Goal: Task Accomplishment & Management: Manage account settings

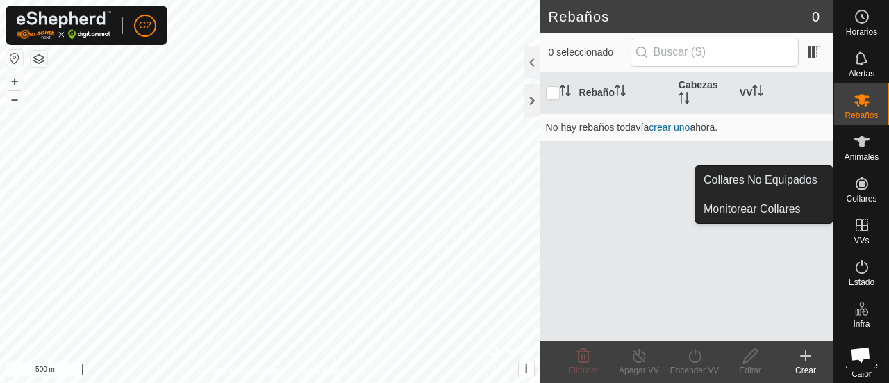
click at [855, 187] on icon at bounding box center [861, 183] width 12 height 12
click at [814, 177] on link "Collares No Equipados" at bounding box center [763, 180] width 137 height 28
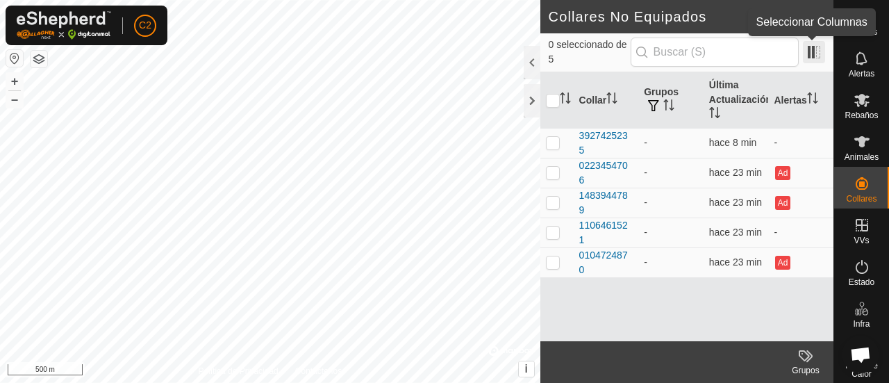
click at [815, 48] on span at bounding box center [814, 52] width 22 height 22
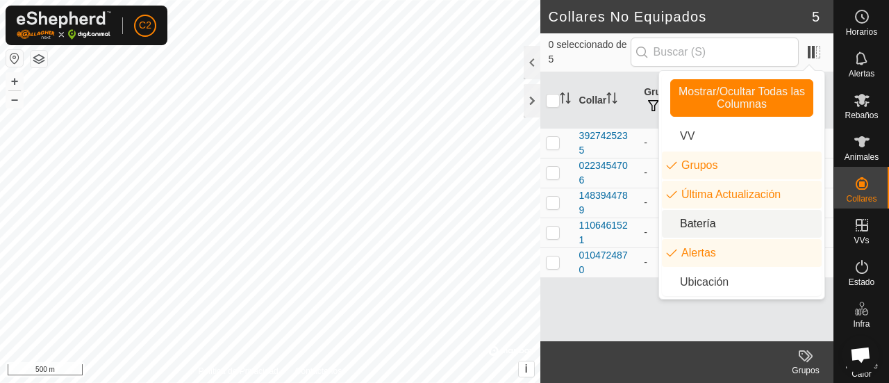
click at [751, 226] on li "Batería" at bounding box center [742, 224] width 160 height 28
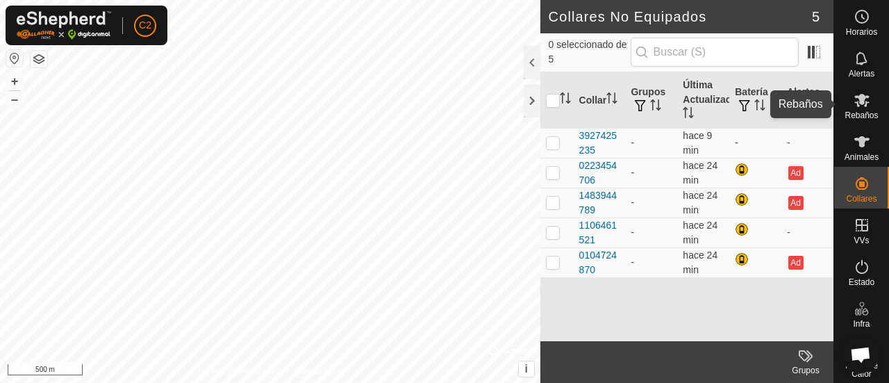
click at [854, 99] on icon at bounding box center [861, 100] width 15 height 13
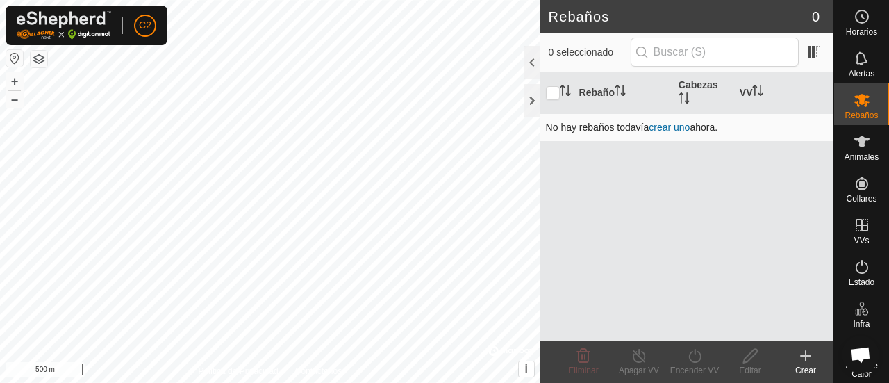
click at [665, 128] on link "crear uno" at bounding box center [668, 127] width 41 height 11
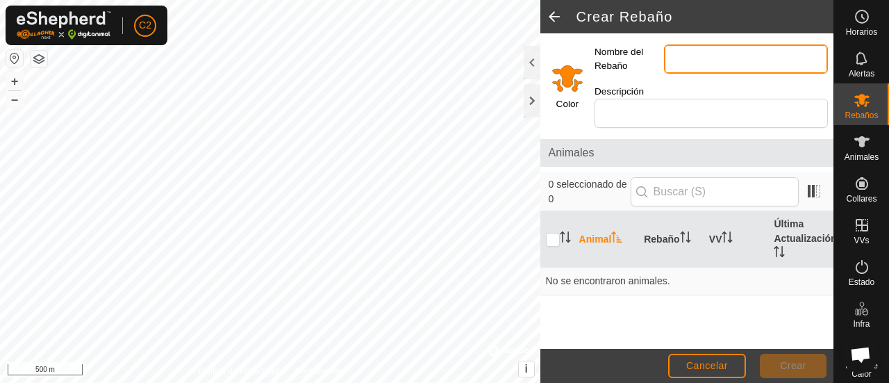
click at [712, 59] on input "Nombre del Rebaño" at bounding box center [746, 58] width 164 height 29
type input "colina"
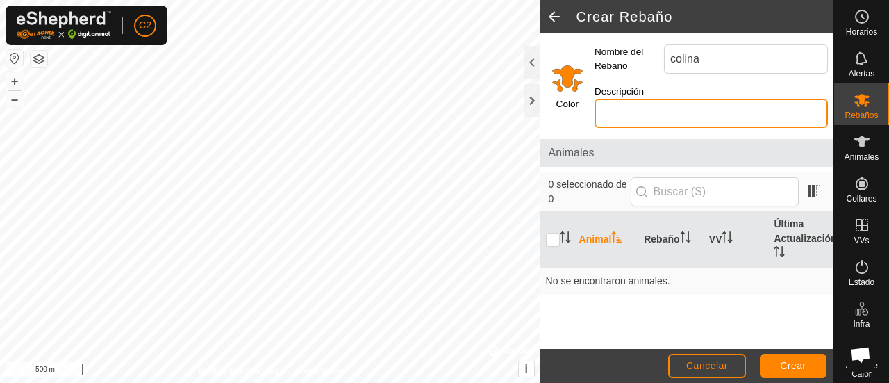
click at [696, 109] on input "Descripción" at bounding box center [710, 113] width 233 height 29
click at [698, 105] on input "ver" at bounding box center [710, 113] width 233 height 29
type input "v"
click at [566, 76] on input "Select a color" at bounding box center [567, 77] width 33 height 33
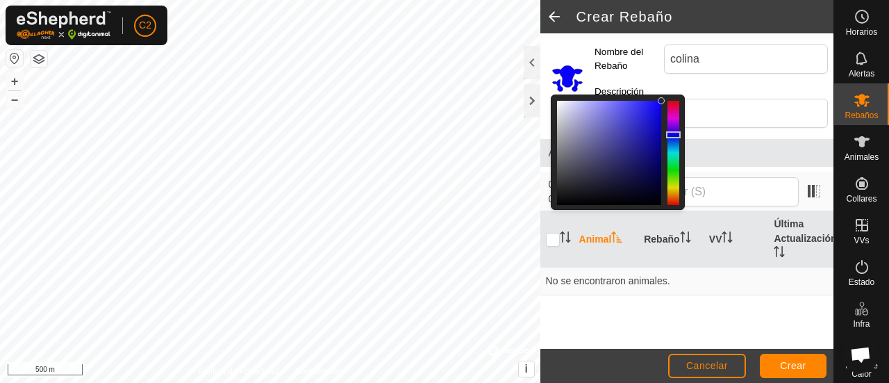
click at [671, 134] on div at bounding box center [673, 153] width 12 height 104
click at [796, 360] on span "Crear" at bounding box center [793, 365] width 26 height 11
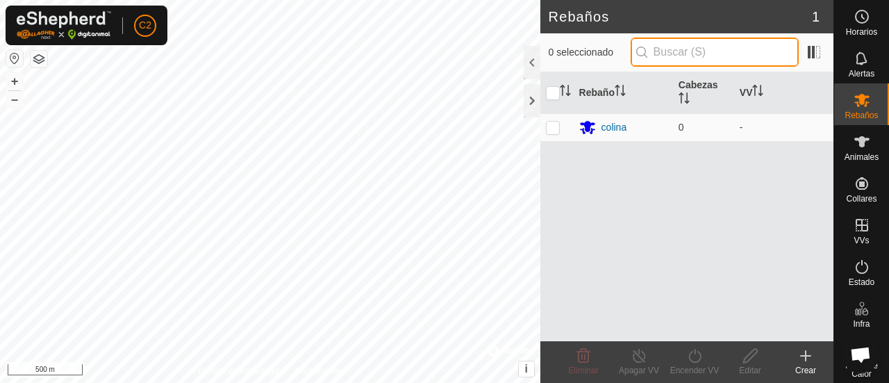
click at [685, 44] on input "text" at bounding box center [714, 51] width 168 height 29
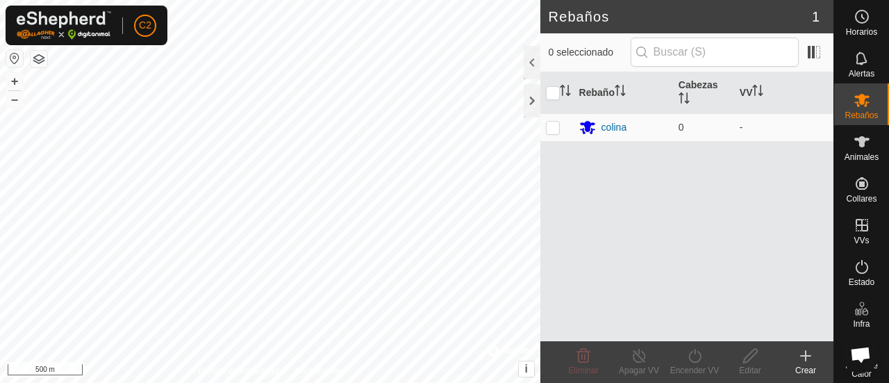
click at [801, 361] on icon at bounding box center [805, 355] width 17 height 17
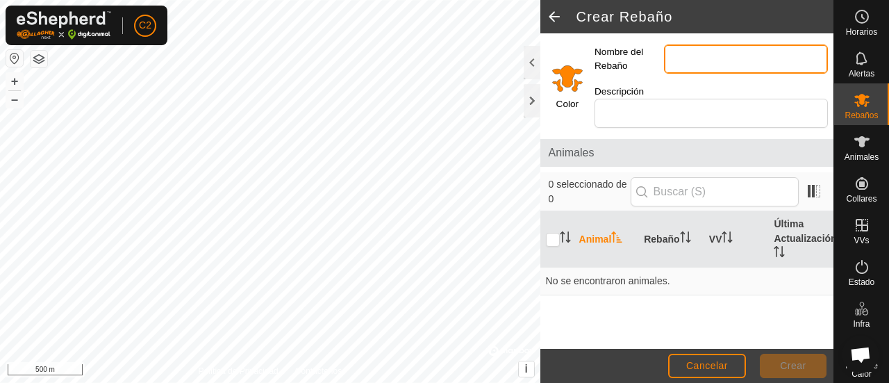
click at [771, 58] on input "Nombre del Rebaño" at bounding box center [746, 58] width 164 height 29
type input "r"
type input "[PERSON_NAME]"
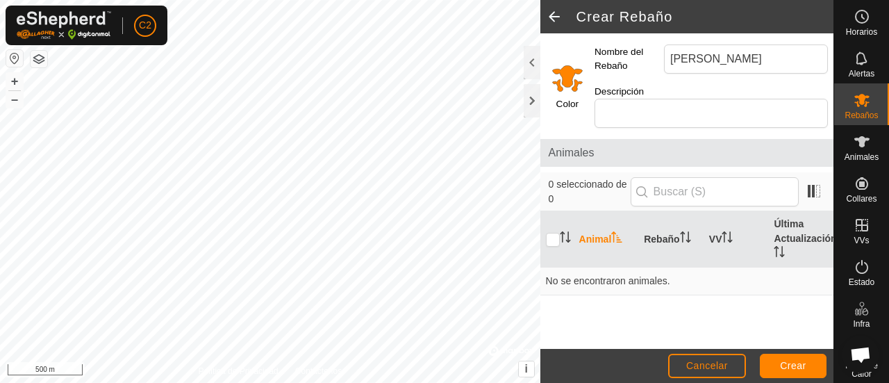
click at [572, 83] on input "Select a color" at bounding box center [567, 77] width 33 height 33
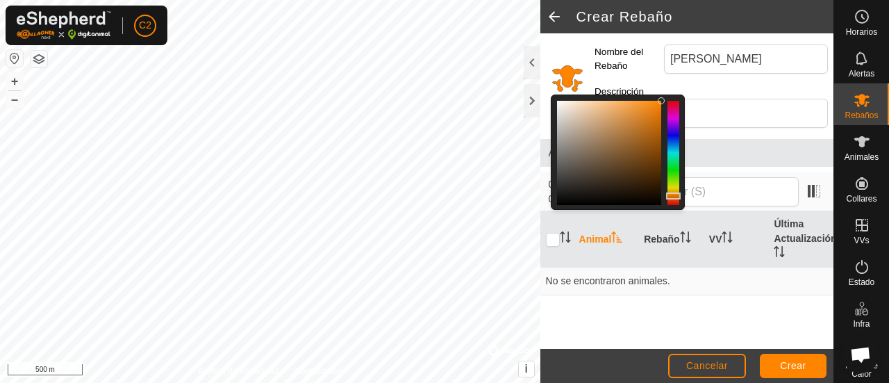
click at [673, 188] on div at bounding box center [673, 153] width 12 height 104
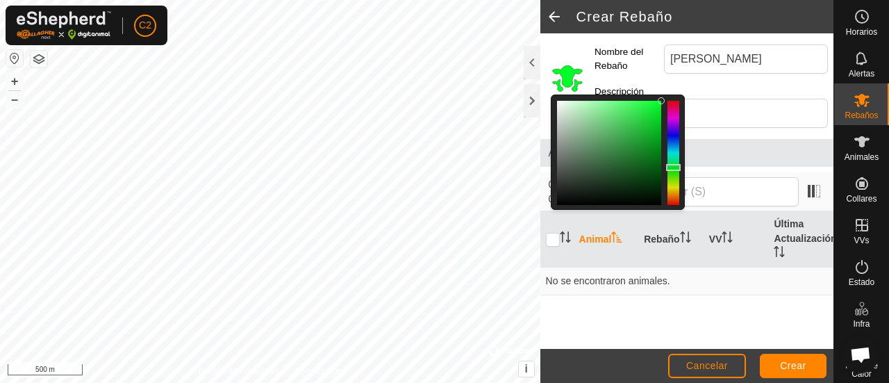
click at [672, 167] on div at bounding box center [673, 153] width 12 height 104
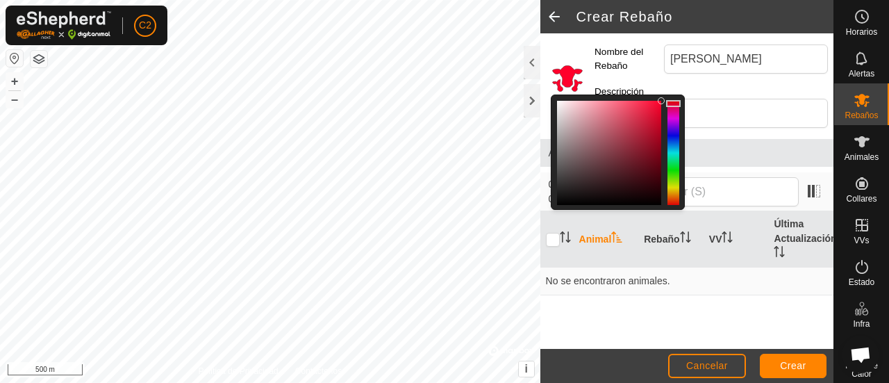
click at [670, 103] on div at bounding box center [673, 153] width 12 height 104
click at [671, 101] on div at bounding box center [673, 101] width 15 height 7
click at [671, 103] on div at bounding box center [673, 101] width 15 height 7
click at [778, 367] on button "Crear" at bounding box center [793, 365] width 67 height 24
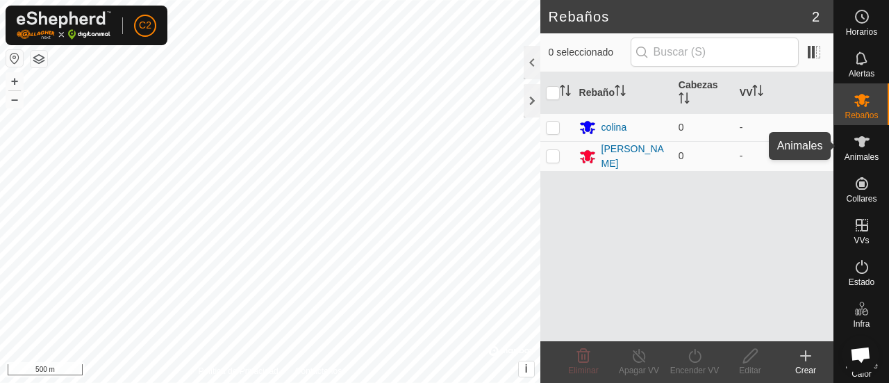
click at [873, 157] on span "Animales" at bounding box center [861, 157] width 34 height 8
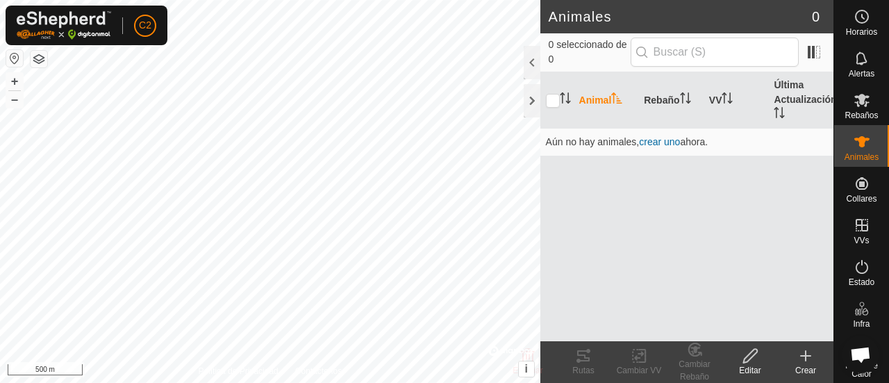
click at [801, 353] on icon at bounding box center [805, 355] width 17 height 17
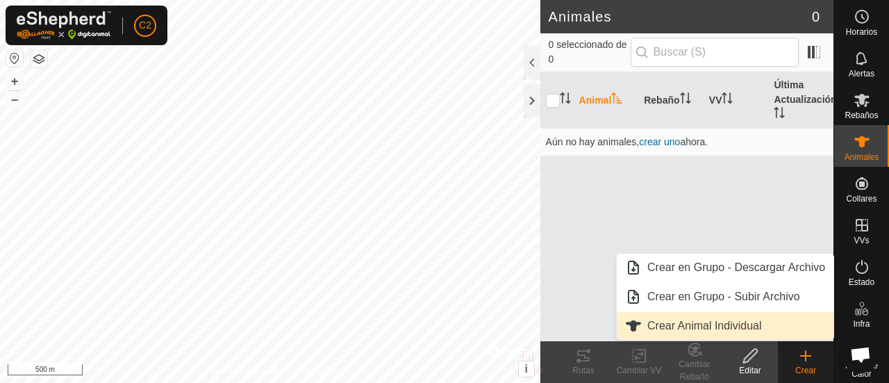
click at [769, 319] on link "Crear Animal Individual" at bounding box center [725, 326] width 217 height 28
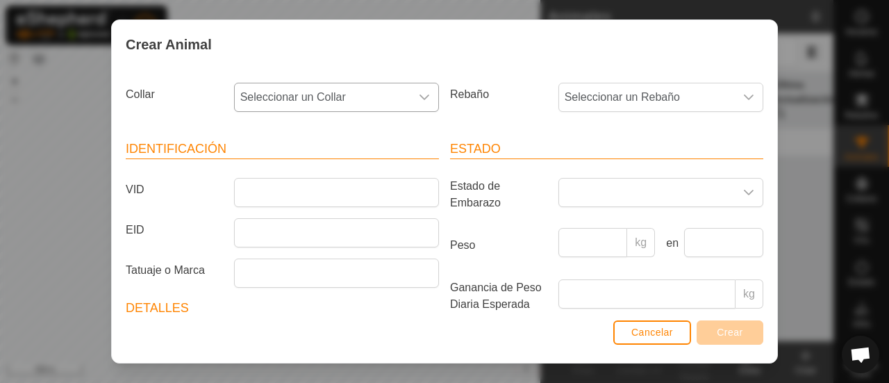
click at [411, 102] on div "dropdown trigger" at bounding box center [424, 97] width 28 height 28
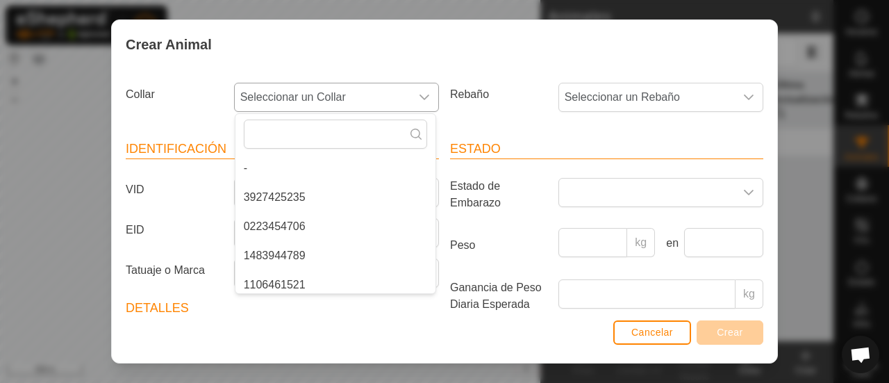
click at [391, 196] on li "3927425235" at bounding box center [335, 197] width 200 height 28
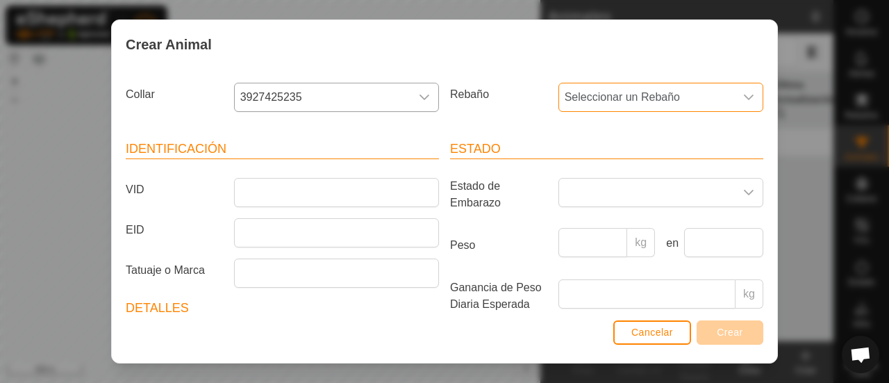
click at [637, 103] on span "Seleccionar un Rebaño" at bounding box center [647, 97] width 176 height 28
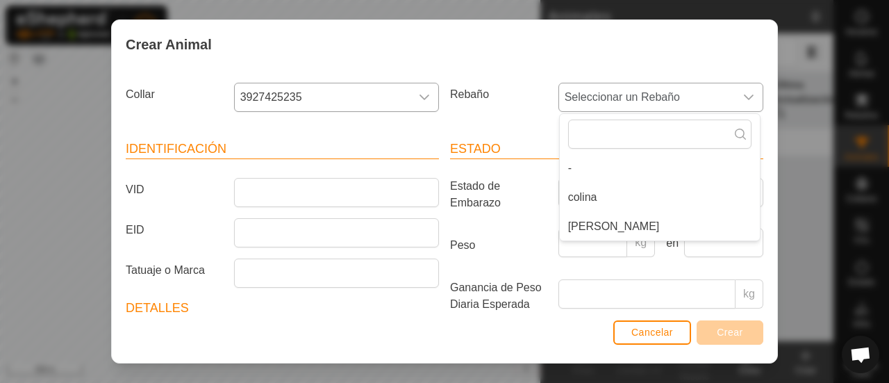
click at [636, 218] on li "[PERSON_NAME]" at bounding box center [660, 226] width 200 height 28
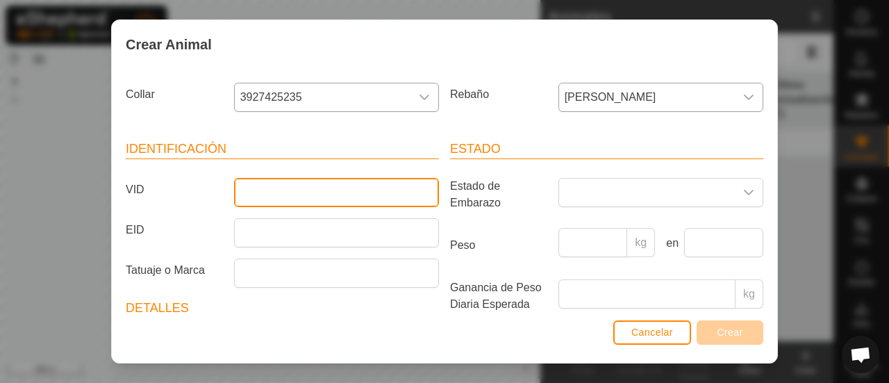
click at [415, 191] on input "VID" at bounding box center [336, 192] width 205 height 29
click at [415, 191] on input "RE" at bounding box center [336, 192] width 205 height 29
type input "REY"
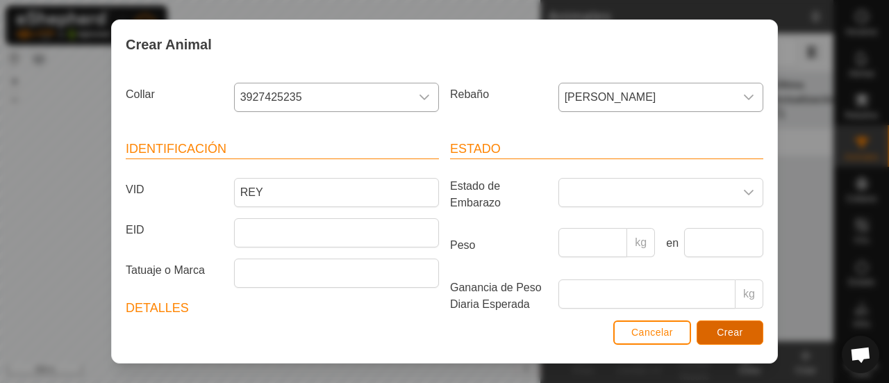
click at [740, 331] on span "Crear" at bounding box center [730, 331] width 26 height 11
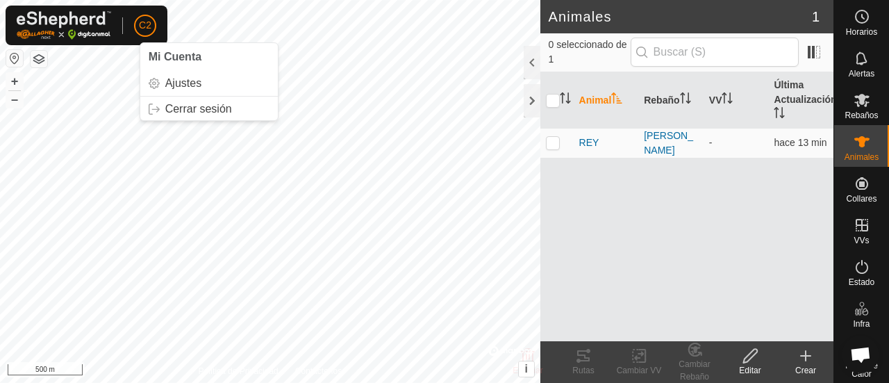
click at [14, 62] on button "button" at bounding box center [14, 58] width 17 height 17
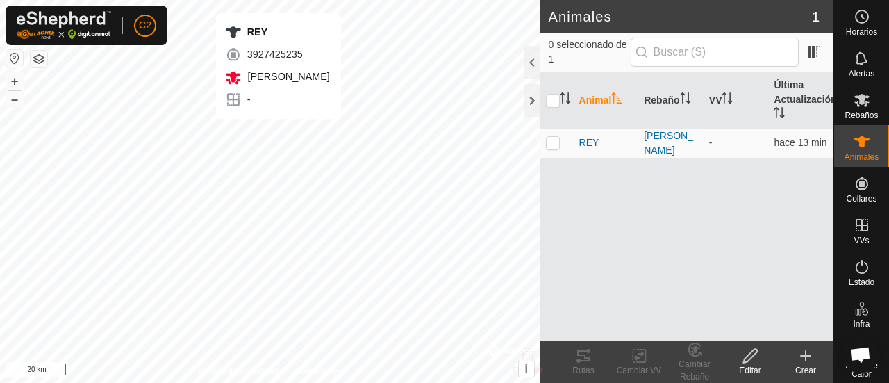
checkbox input "true"
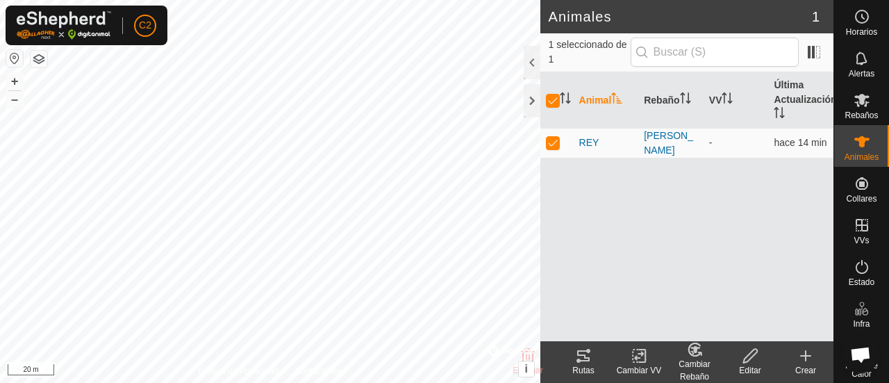
click at [37, 60] on button "button" at bounding box center [39, 59] width 17 height 17
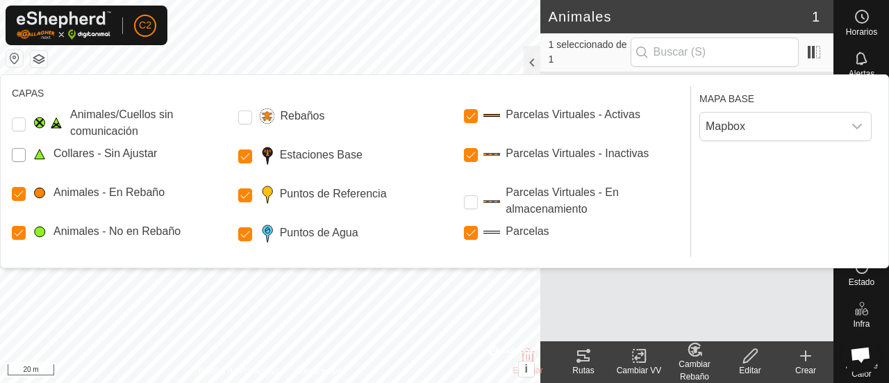
click at [23, 152] on Unfitted "Collares - Sin Ajustar" at bounding box center [19, 155] width 14 height 14
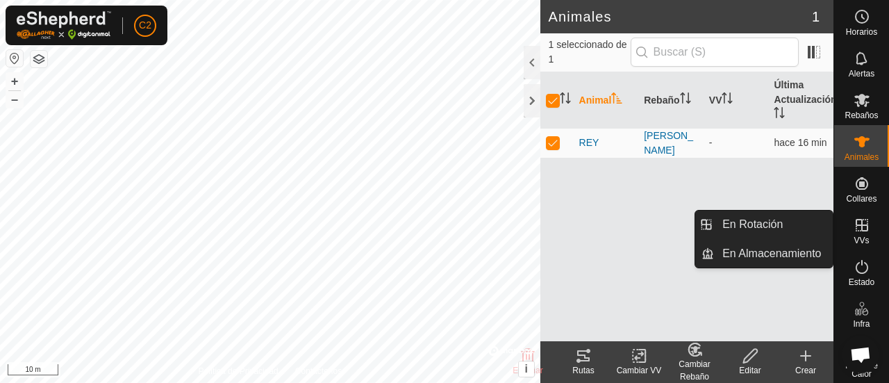
click at [854, 223] on icon at bounding box center [861, 225] width 17 height 17
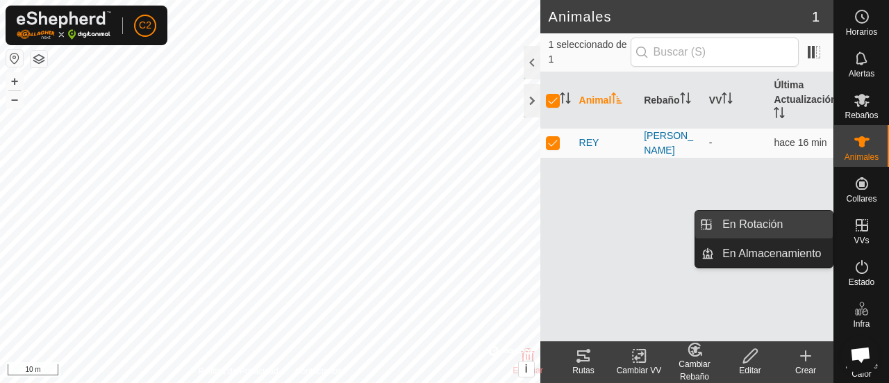
click at [778, 217] on link "En Rotación" at bounding box center [773, 224] width 119 height 28
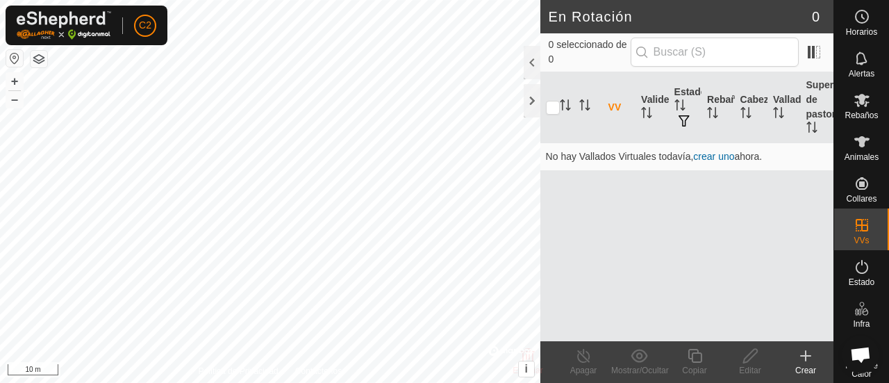
click at [812, 363] on icon at bounding box center [805, 355] width 17 height 17
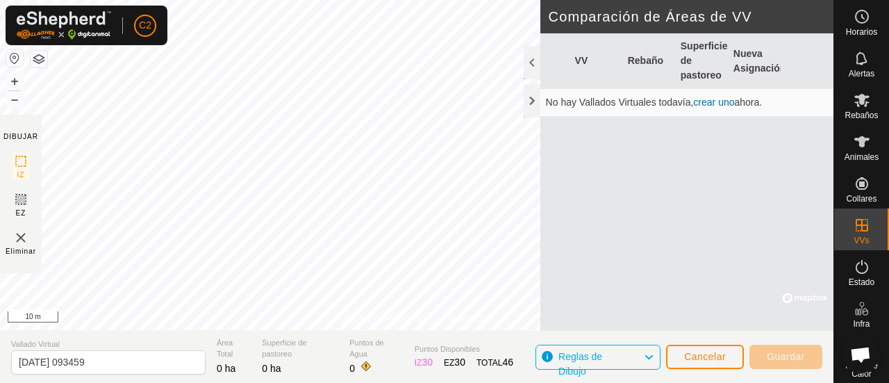
click at [711, 101] on link "crear uno" at bounding box center [713, 102] width 41 height 11
click at [724, 101] on link "crear uno" at bounding box center [713, 102] width 41 height 11
click at [533, 101] on div at bounding box center [532, 100] width 17 height 33
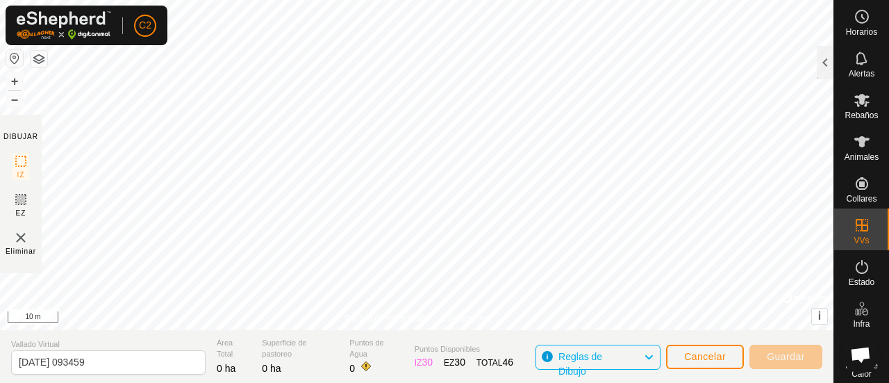
click at [37, 62] on button "button" at bounding box center [39, 59] width 17 height 17
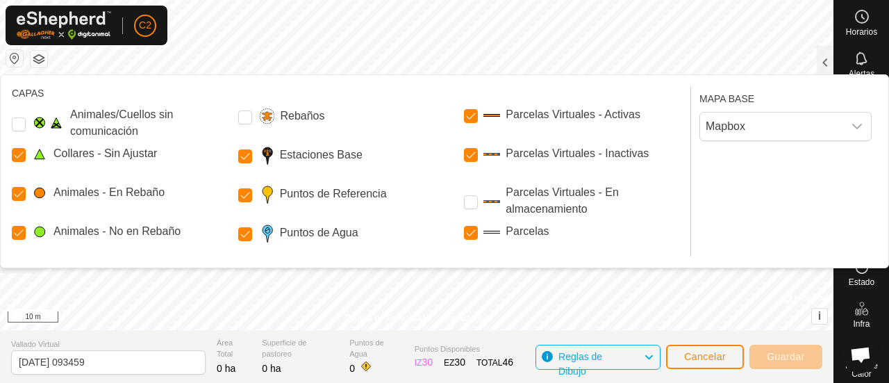
click at [37, 62] on button "button" at bounding box center [39, 59] width 17 height 17
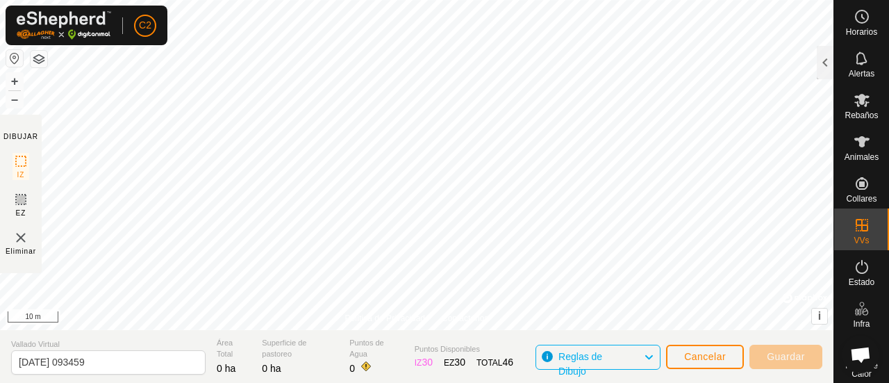
click at [37, 62] on button "button" at bounding box center [39, 59] width 17 height 17
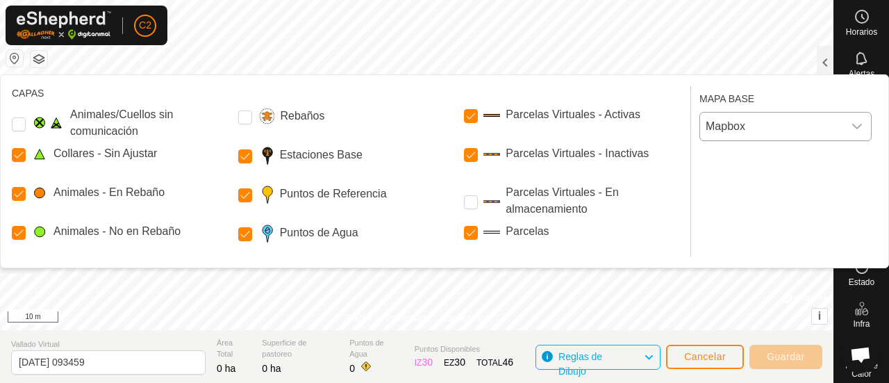
click at [855, 127] on icon "dropdown trigger" at bounding box center [856, 126] width 11 height 11
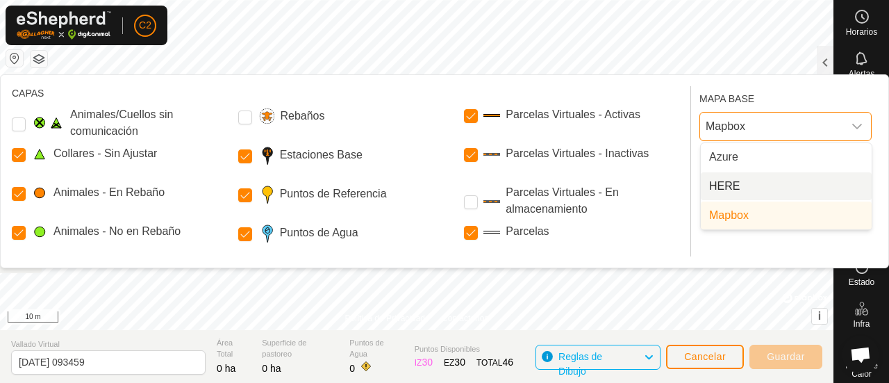
click at [776, 190] on li "HERE" at bounding box center [786, 186] width 171 height 28
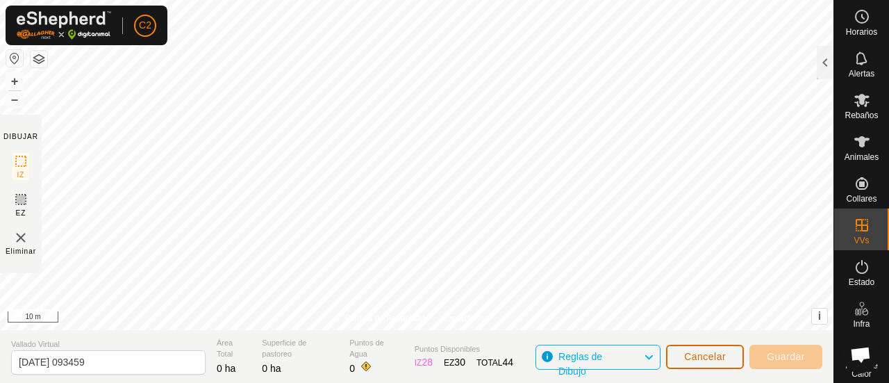
click at [715, 362] on button "Cancelar" at bounding box center [705, 356] width 78 height 24
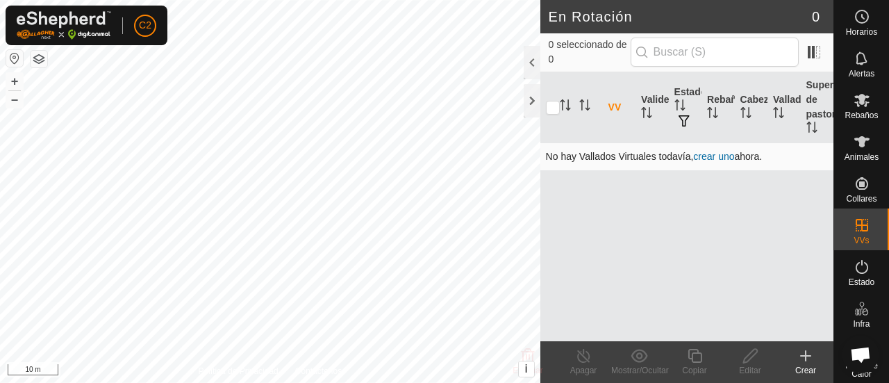
click at [700, 157] on link "crear uno" at bounding box center [713, 156] width 41 height 11
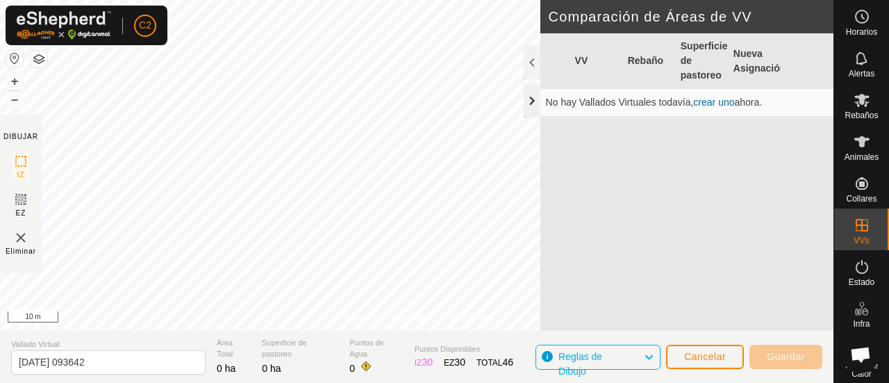
click at [531, 98] on div at bounding box center [532, 100] width 17 height 33
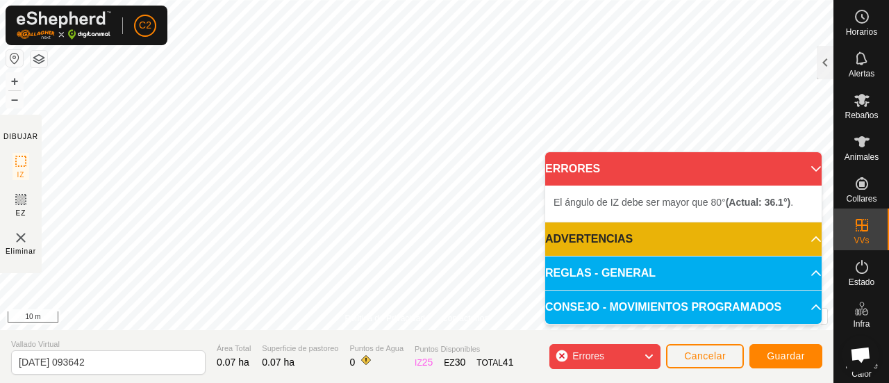
click at [811, 167] on p-accordion-header "ERRORES" at bounding box center [683, 168] width 276 height 33
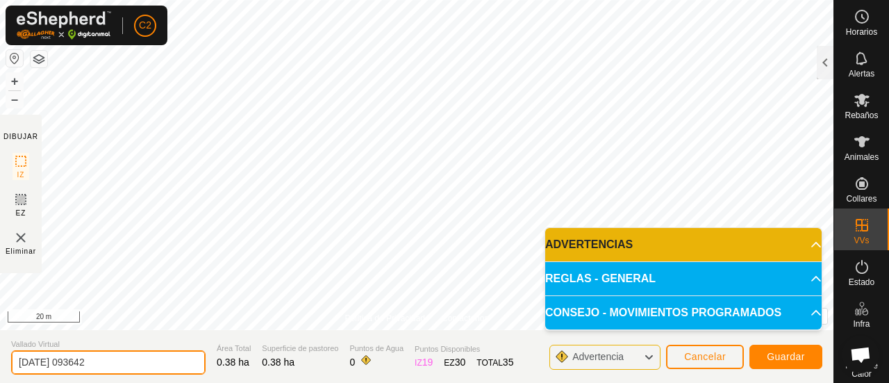
click at [151, 362] on input "2025-10-07 093642" at bounding box center [108, 362] width 194 height 24
click at [71, 358] on input "CERRADO CORTIJO ROBAINA" at bounding box center [108, 362] width 194 height 24
click at [190, 358] on input "CERRADO GALLINERO [PERSON_NAME] [PERSON_NAME]" at bounding box center [108, 362] width 194 height 24
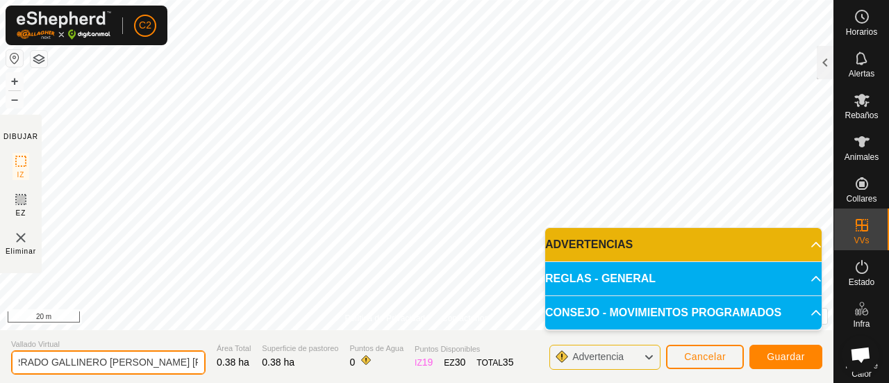
scroll to position [0, 25]
type input "CERRADO GALLINERO [PERSON_NAME] [PERSON_NAME]"
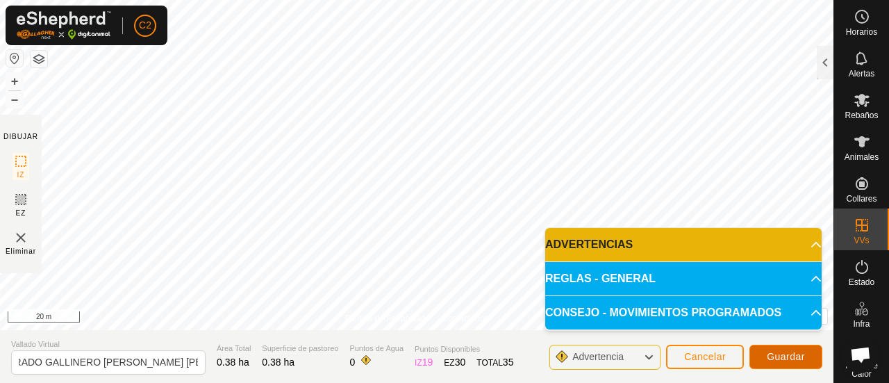
scroll to position [0, 0]
click at [780, 358] on span "Guardar" at bounding box center [786, 356] width 38 height 11
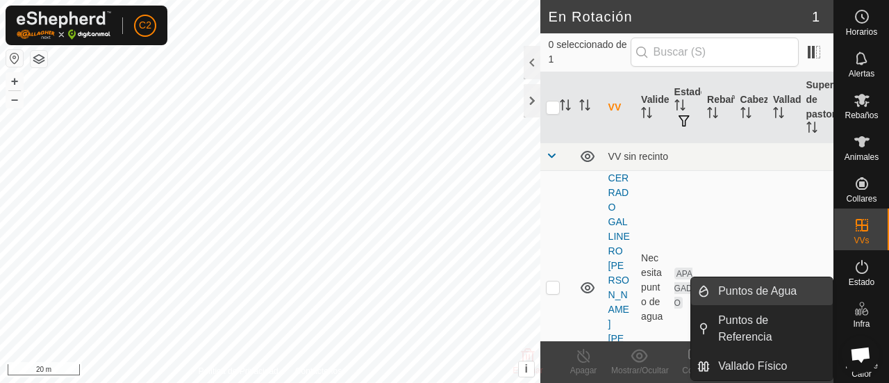
click at [790, 291] on link "Puntos de Agua" at bounding box center [771, 291] width 123 height 28
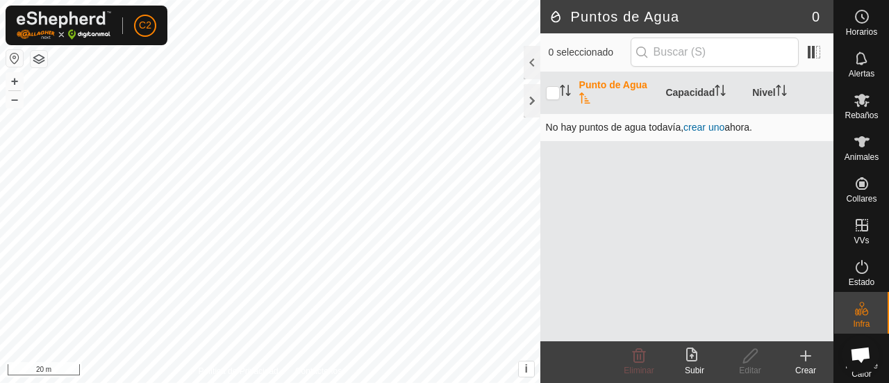
click at [710, 127] on link "crear uno" at bounding box center [703, 127] width 41 height 11
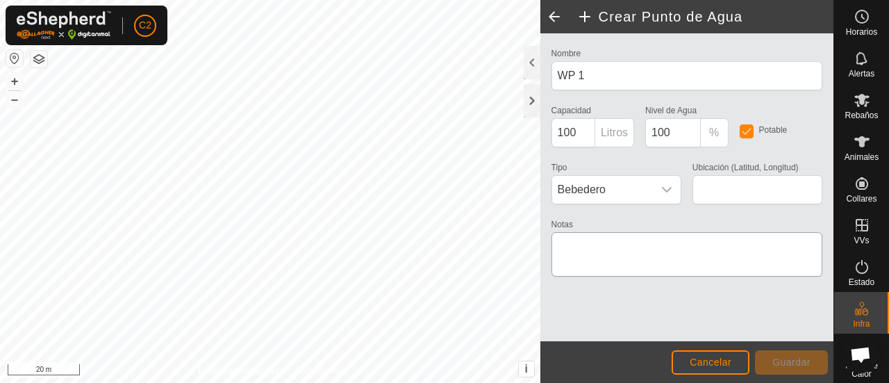
type input "37.333218, -6.280812"
click at [791, 363] on span "Guardar" at bounding box center [791, 361] width 38 height 11
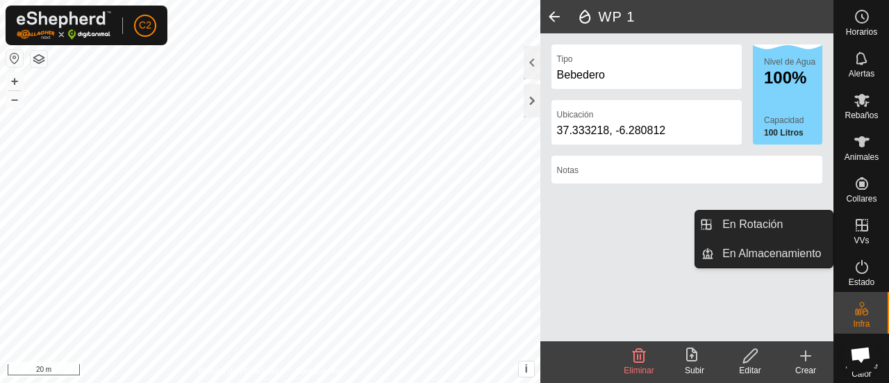
click at [860, 231] on icon at bounding box center [861, 225] width 17 height 17
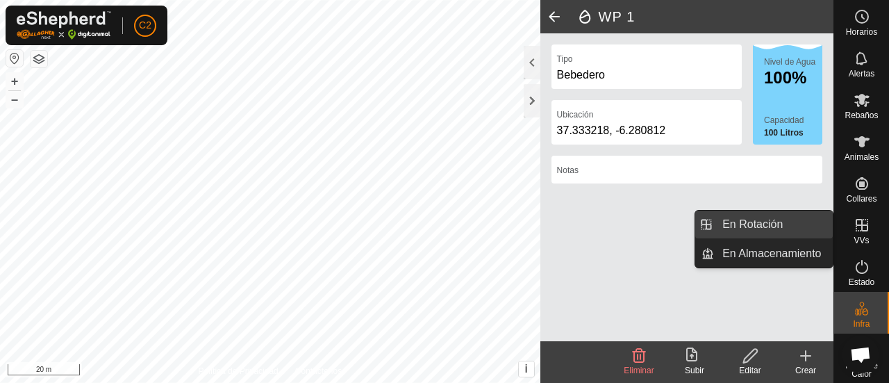
click at [810, 212] on link "En Rotación" at bounding box center [773, 224] width 119 height 28
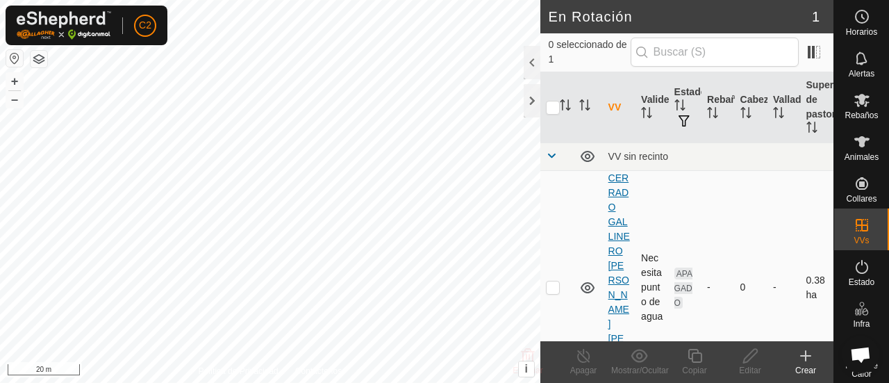
click at [617, 195] on link "CERRADO GALLINERO [PERSON_NAME] [PERSON_NAME]" at bounding box center [619, 287] width 22 height 230
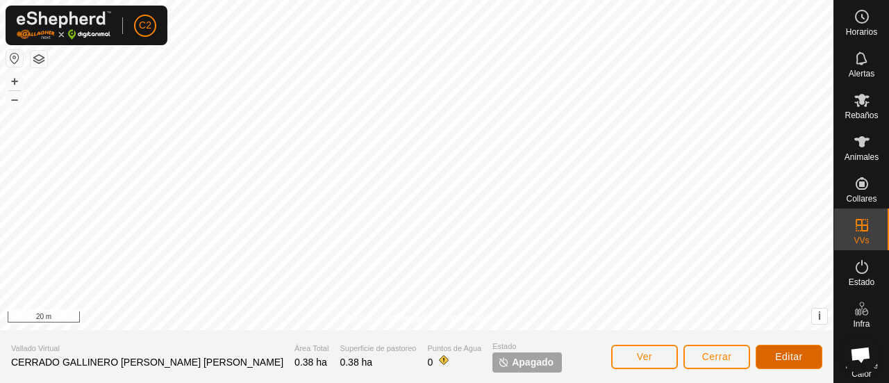
click at [786, 353] on span "Editar" at bounding box center [789, 356] width 28 height 11
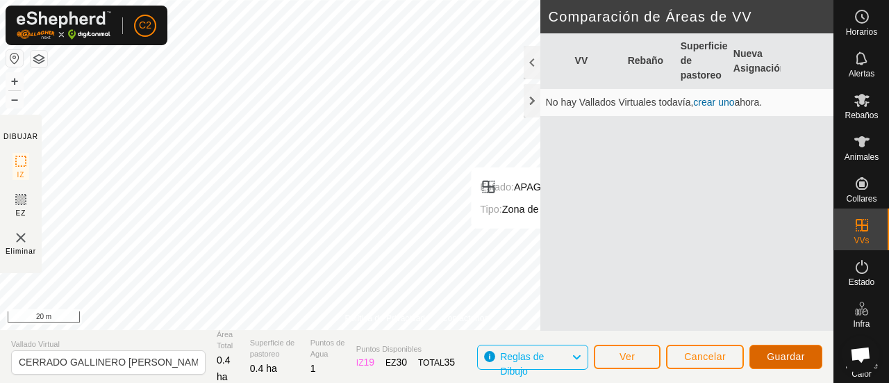
click at [773, 344] on button "Guardar" at bounding box center [785, 356] width 73 height 24
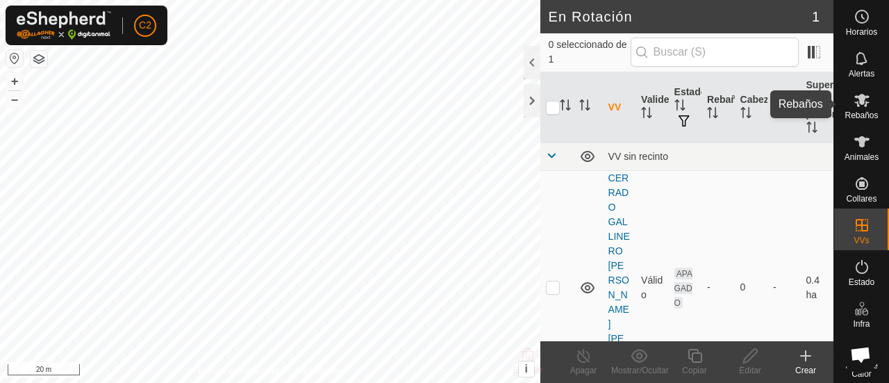
click at [854, 106] on icon at bounding box center [861, 100] width 17 height 17
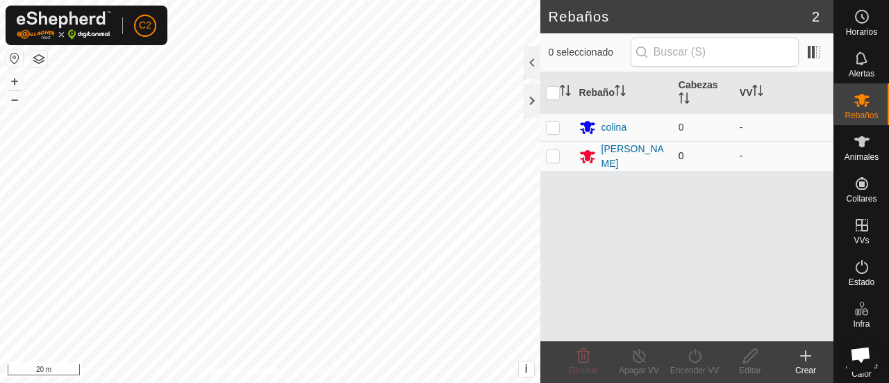
click at [552, 155] on p-checkbox at bounding box center [553, 155] width 14 height 11
checkbox input "true"
click at [559, 154] on p-tablecheckbox at bounding box center [553, 155] width 14 height 11
checkbox input "true"
click at [696, 357] on icon at bounding box center [694, 355] width 17 height 17
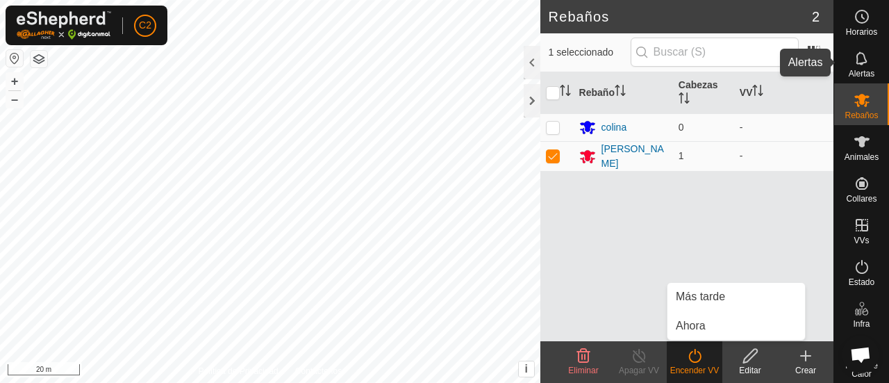
click at [855, 69] on span "Alertas" at bounding box center [861, 73] width 26 height 8
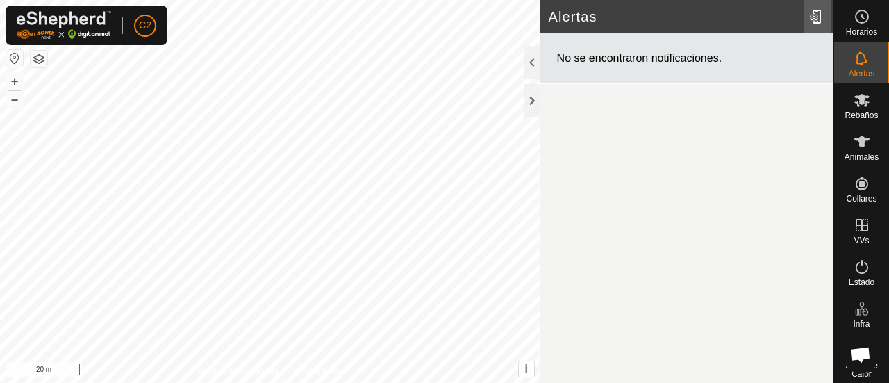
click at [818, 19] on div at bounding box center [817, 16] width 28 height 39
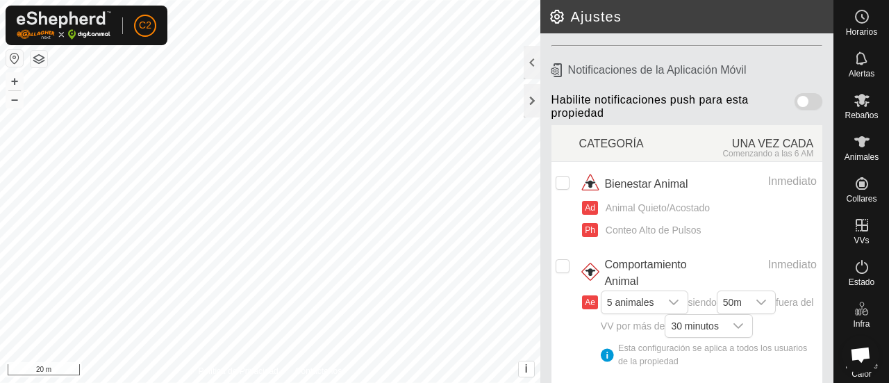
scroll to position [144, 0]
click at [794, 100] on span at bounding box center [808, 101] width 28 height 17
click at [560, 187] on input "checkbox" at bounding box center [562, 183] width 14 height 14
checkbox input "true"
click at [673, 301] on icon "dropdown trigger" at bounding box center [674, 302] width 10 height 6
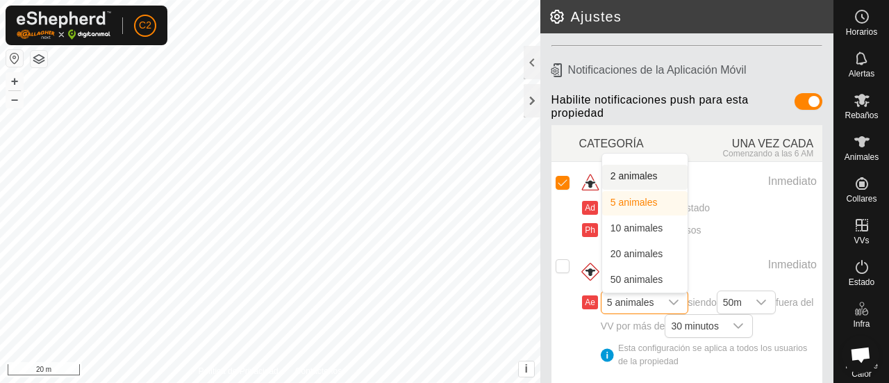
scroll to position [0, 0]
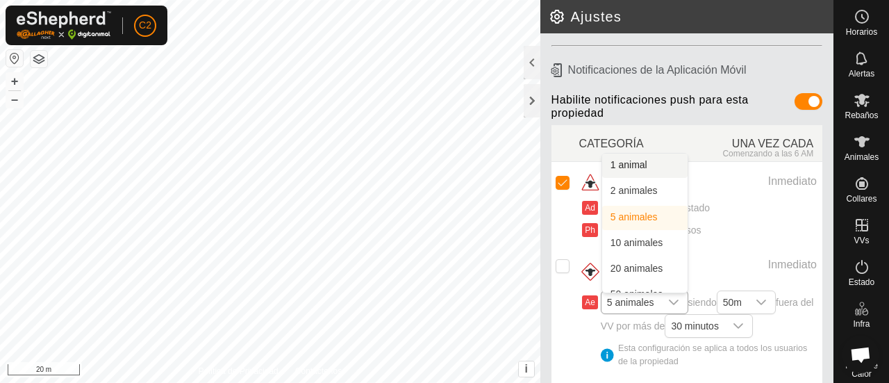
click at [648, 158] on li "1 animal" at bounding box center [644, 165] width 85 height 24
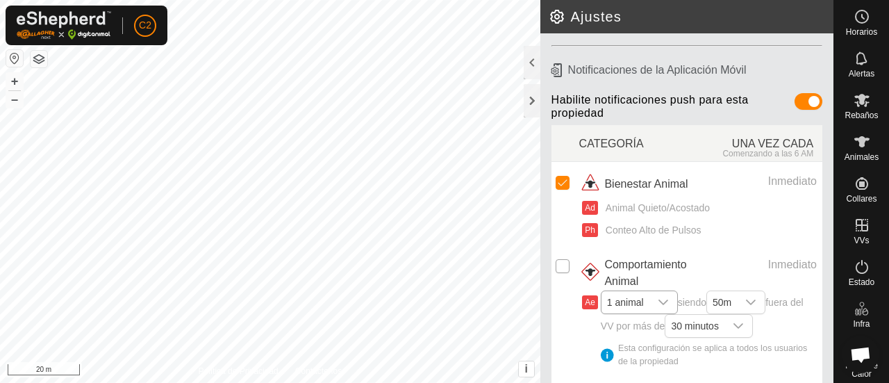
click at [567, 267] on input "Row Unselected" at bounding box center [562, 266] width 14 height 14
checkbox input "true"
click at [751, 294] on div "dropdown trigger" at bounding box center [751, 302] width 28 height 22
click at [732, 165] on li "20m" at bounding box center [737, 165] width 58 height 24
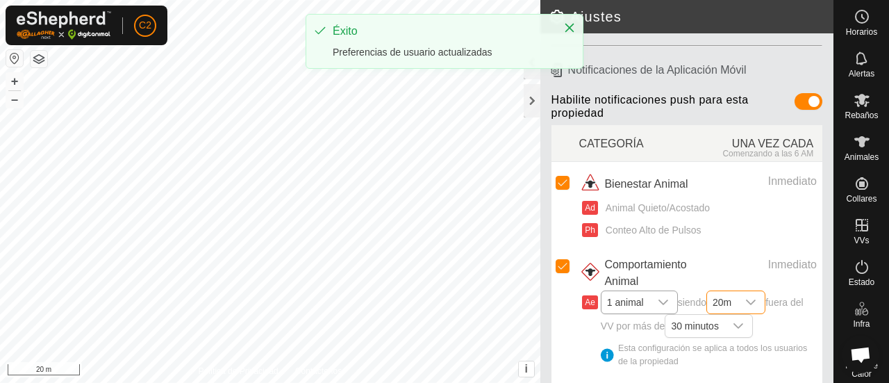
scroll to position [239, 0]
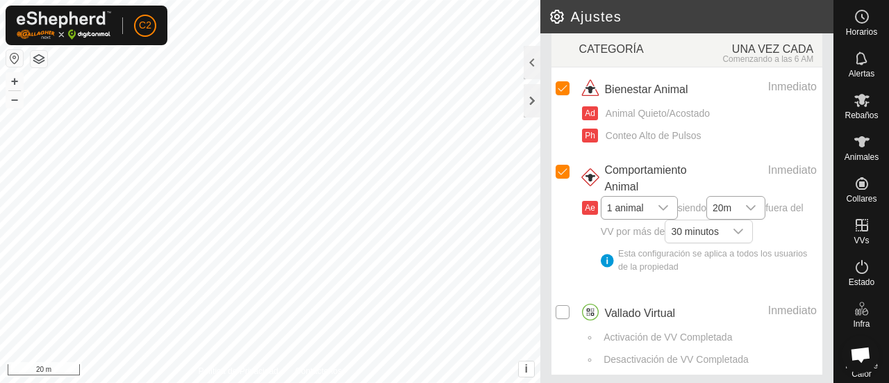
click at [561, 309] on input "Row Unselected" at bounding box center [562, 312] width 14 height 14
checkbox input "true"
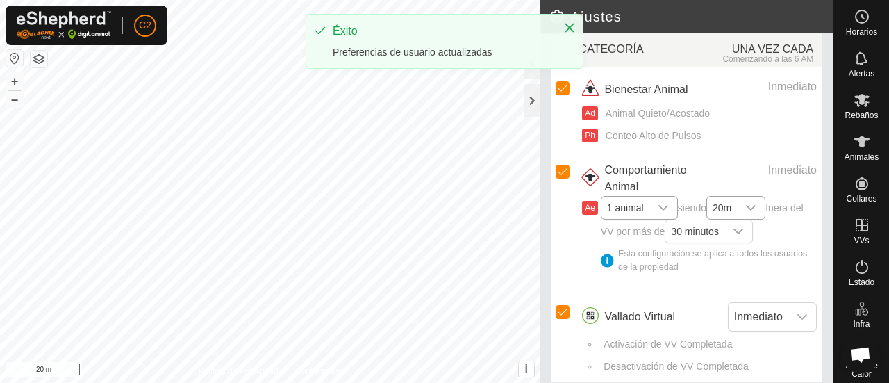
scroll to position [245, 0]
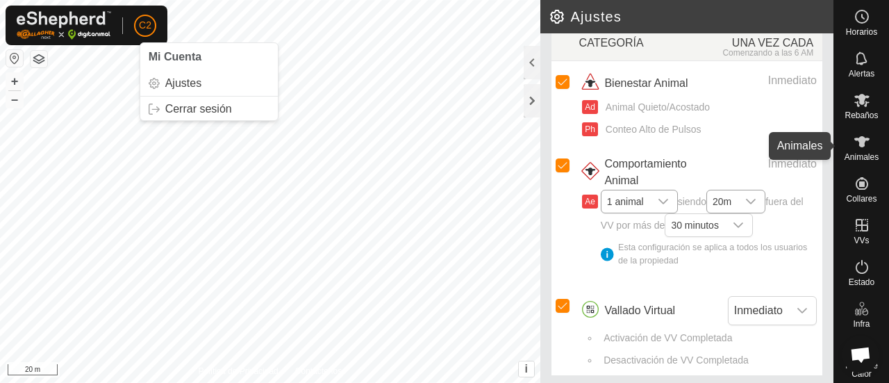
click at [854, 153] on span "Animales" at bounding box center [861, 157] width 34 height 8
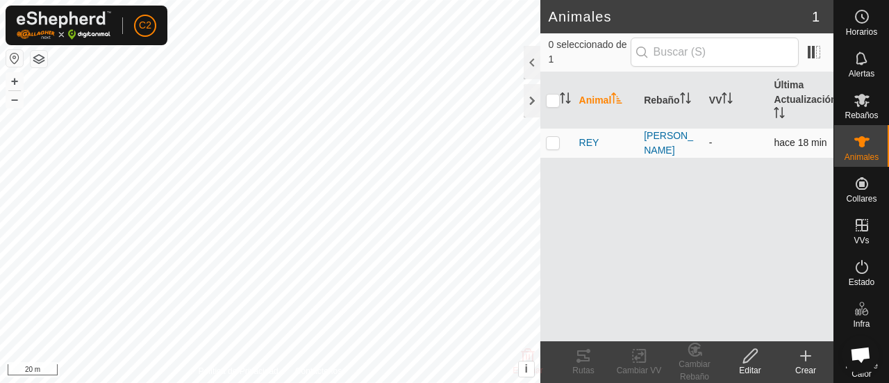
click at [550, 142] on p-checkbox at bounding box center [553, 142] width 14 height 11
checkbox input "true"
click at [751, 363] on icon at bounding box center [750, 355] width 17 height 17
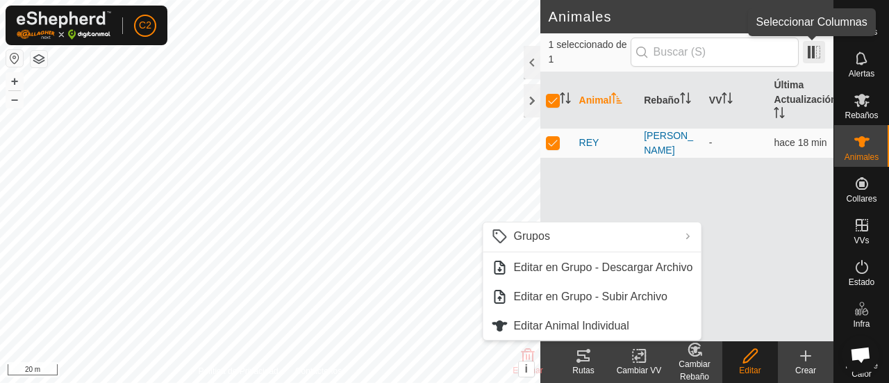
click at [814, 55] on span at bounding box center [814, 52] width 22 height 22
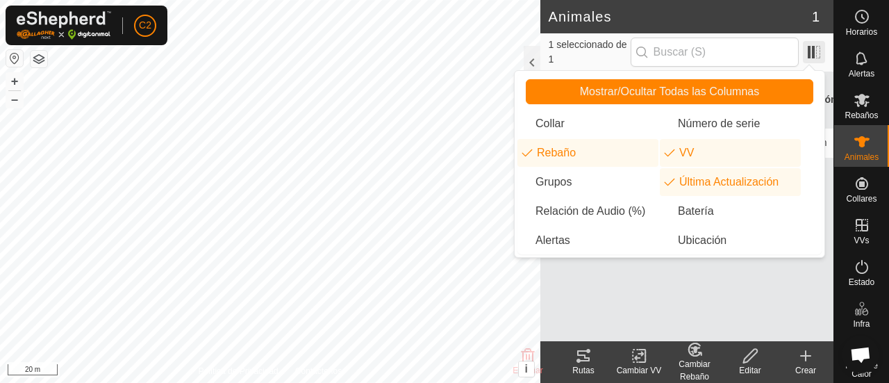
click at [814, 55] on span at bounding box center [814, 52] width 22 height 22
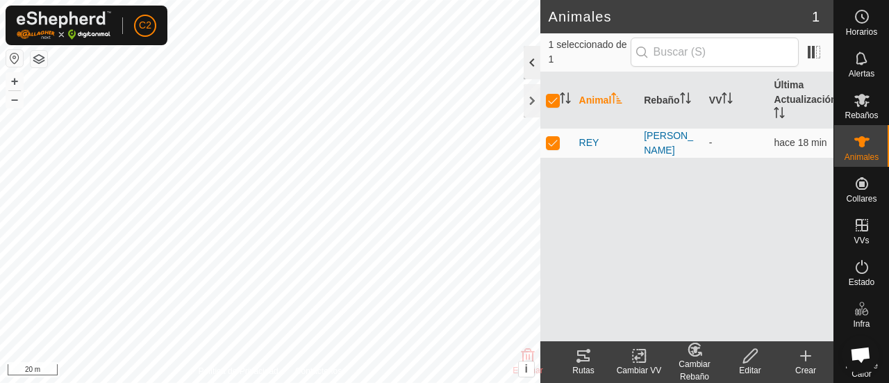
click at [528, 56] on div at bounding box center [532, 62] width 17 height 33
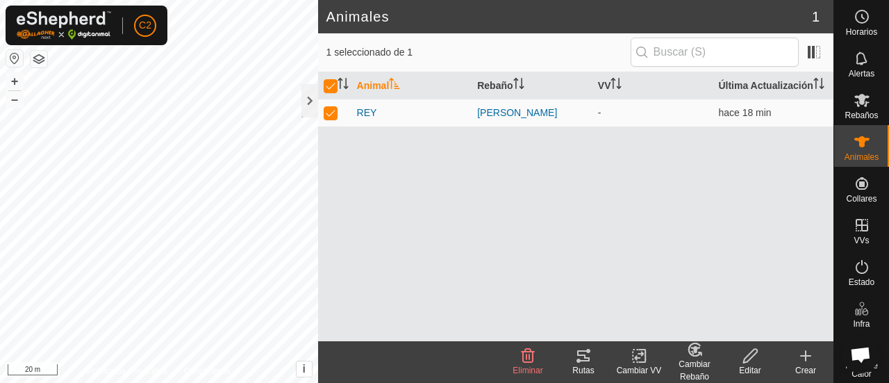
click at [521, 359] on icon at bounding box center [527, 355] width 17 height 17
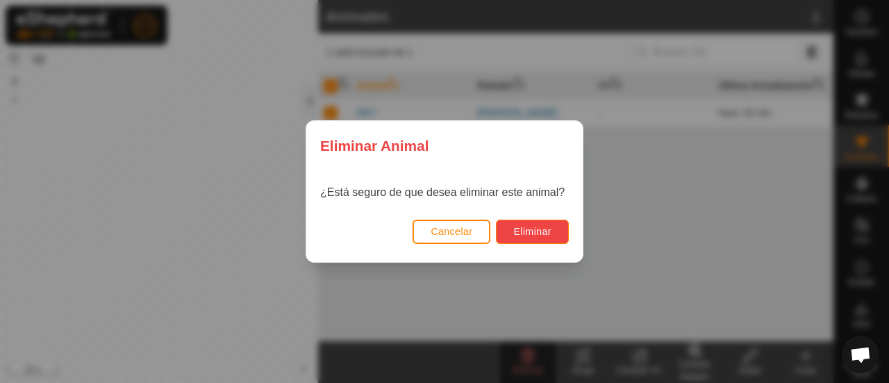
click at [544, 231] on span "Eliminar" at bounding box center [532, 231] width 38 height 11
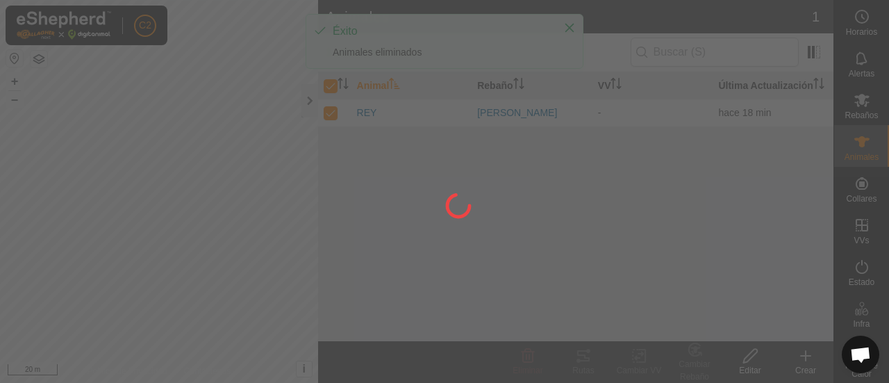
checkbox input "false"
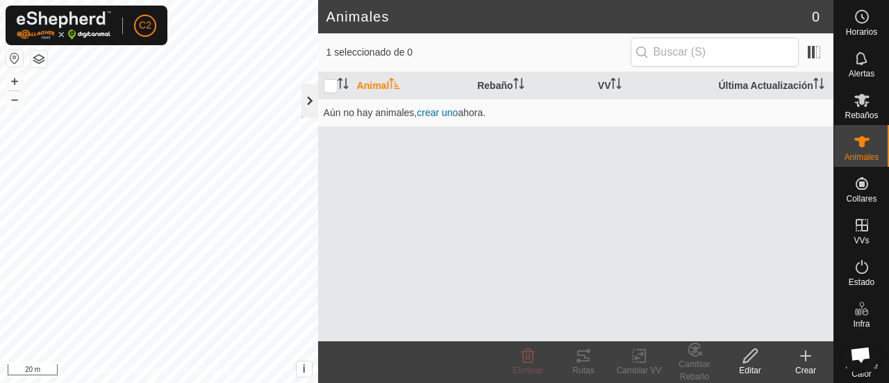
click at [303, 112] on div at bounding box center [309, 100] width 17 height 33
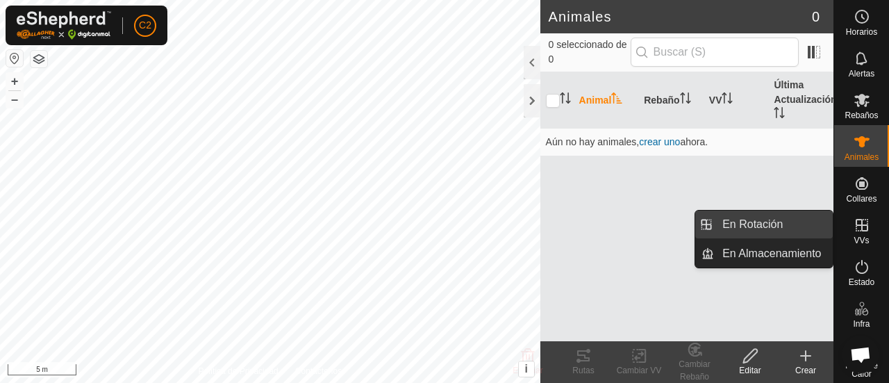
click at [801, 217] on link "En Rotación" at bounding box center [773, 224] width 119 height 28
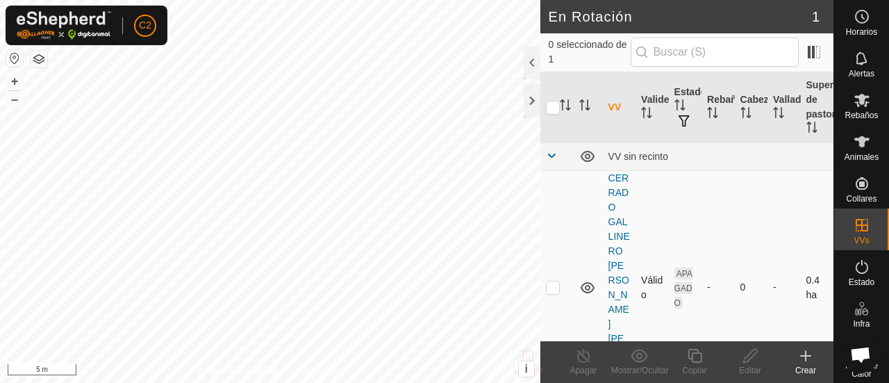
click at [607, 209] on td "CERRADO GALLINERO [PERSON_NAME] [PERSON_NAME]" at bounding box center [619, 287] width 33 height 234
click at [615, 209] on link "CERRADO GALLINERO [PERSON_NAME] [PERSON_NAME]" at bounding box center [619, 287] width 22 height 230
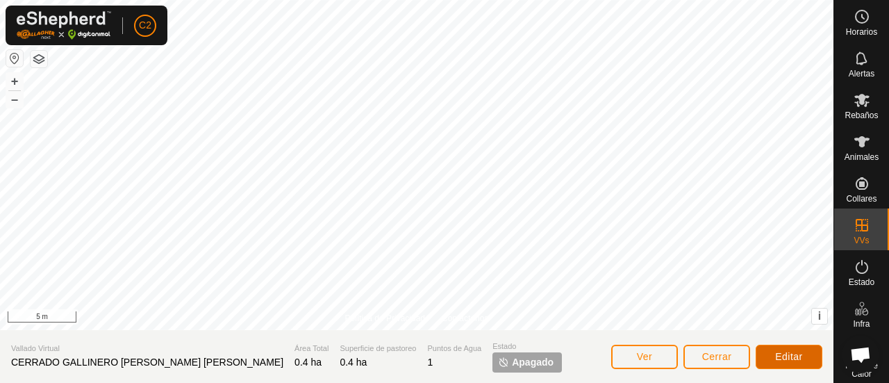
click at [769, 349] on button "Editar" at bounding box center [788, 356] width 67 height 24
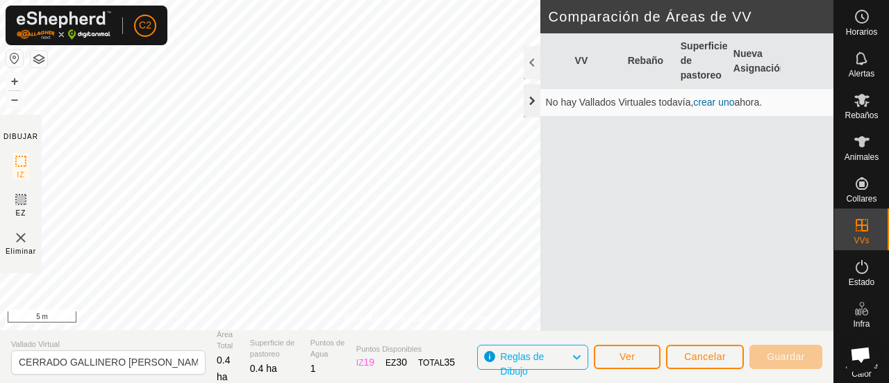
click at [530, 101] on div at bounding box center [532, 100] width 17 height 33
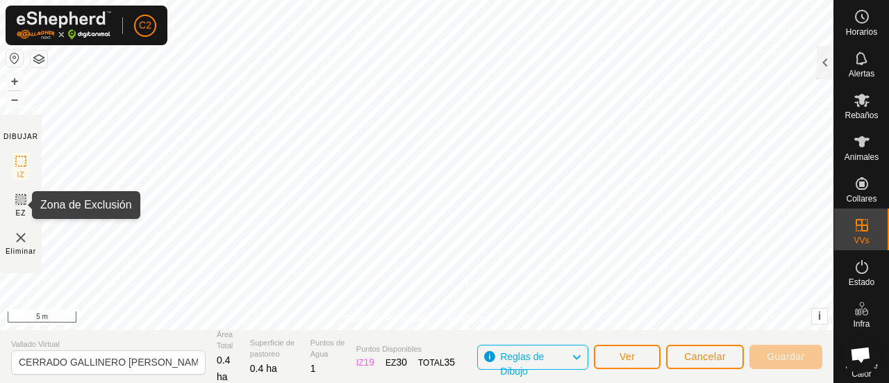
click at [26, 205] on icon at bounding box center [20, 199] width 17 height 17
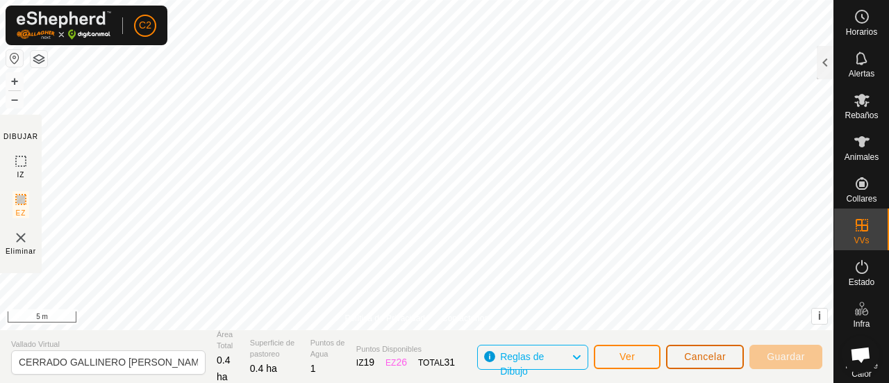
click at [722, 360] on span "Cancelar" at bounding box center [705, 356] width 42 height 11
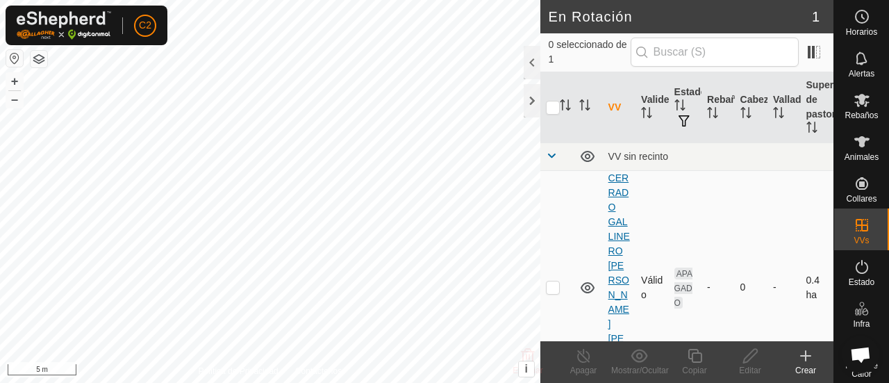
click at [614, 191] on link "CERRADO GALLINERO [PERSON_NAME] [PERSON_NAME]" at bounding box center [619, 287] width 22 height 230
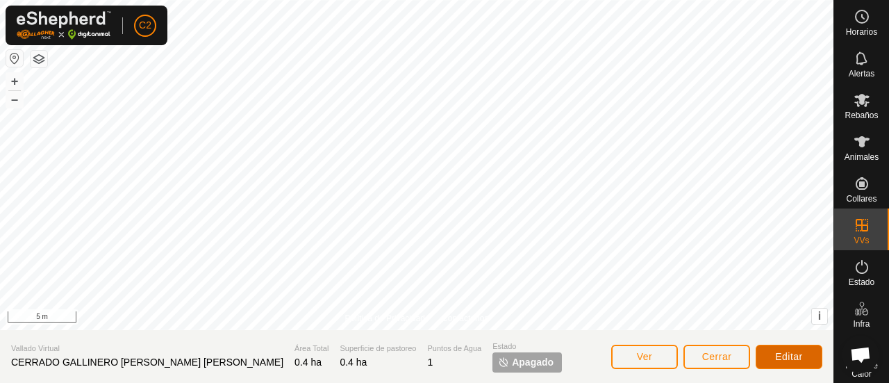
click at [788, 354] on span "Editar" at bounding box center [789, 356] width 28 height 11
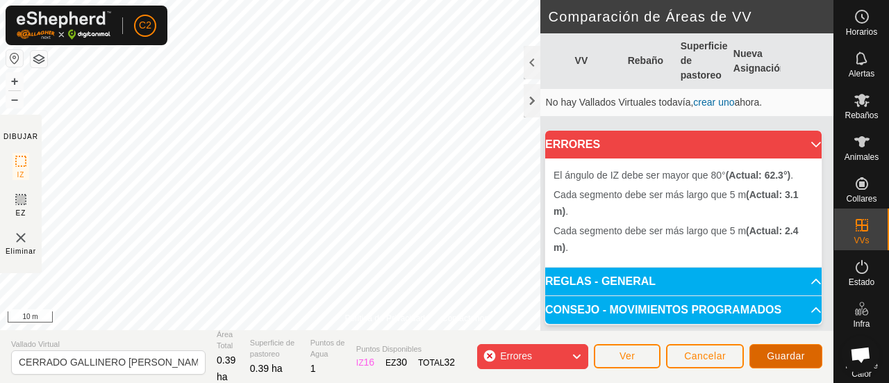
click at [782, 351] on span "Guardar" at bounding box center [786, 355] width 38 height 11
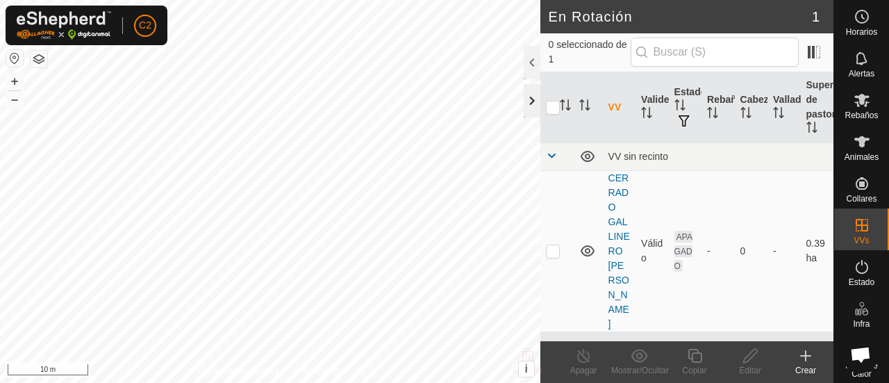
click at [528, 112] on div at bounding box center [532, 100] width 17 height 33
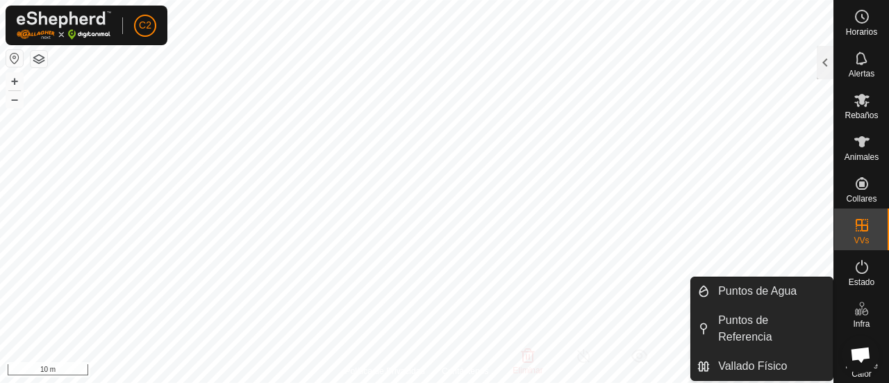
drag, startPoint x: 860, startPoint y: 291, endPoint x: 857, endPoint y: 302, distance: 11.3
click at [857, 302] on icon at bounding box center [861, 308] width 17 height 17
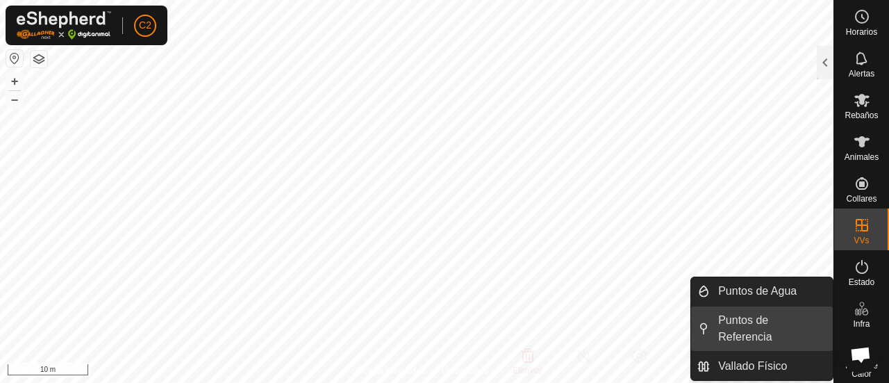
click at [767, 321] on link "Puntos de Referencia" at bounding box center [771, 328] width 123 height 44
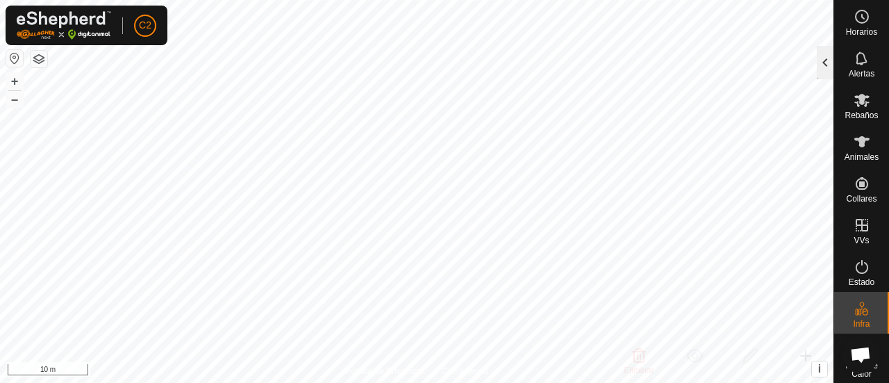
click at [821, 66] on div at bounding box center [825, 62] width 17 height 33
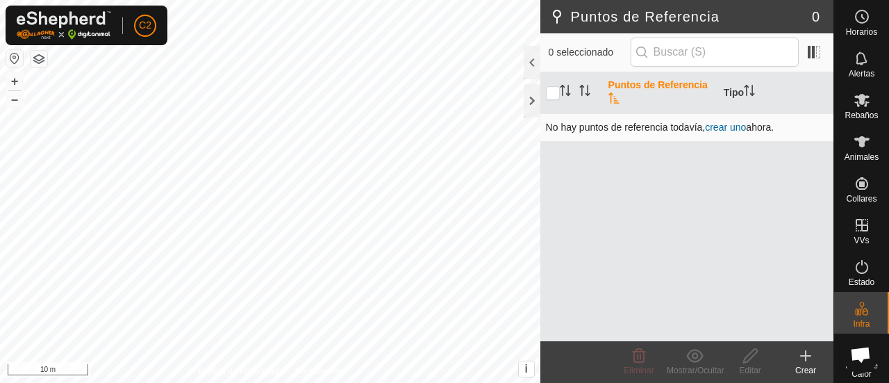
click at [728, 126] on link "crear uno" at bounding box center [725, 127] width 41 height 11
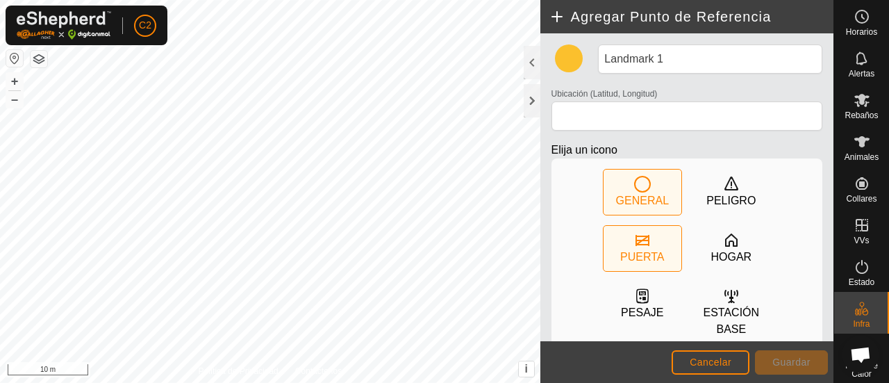
click at [642, 245] on icon at bounding box center [642, 240] width 17 height 17
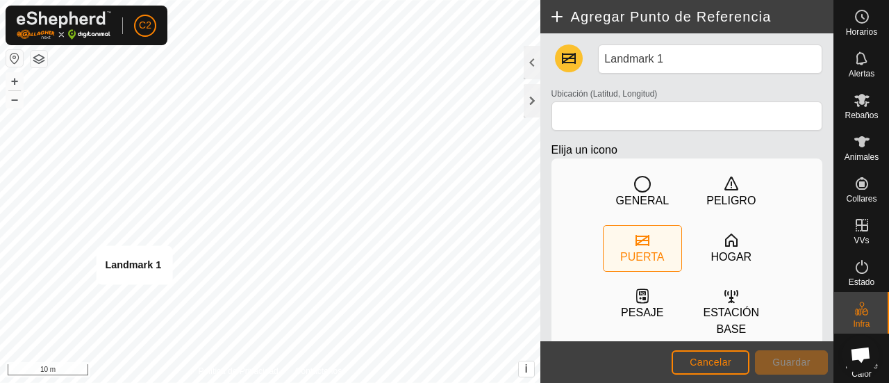
type input "37.333068, -6.280877"
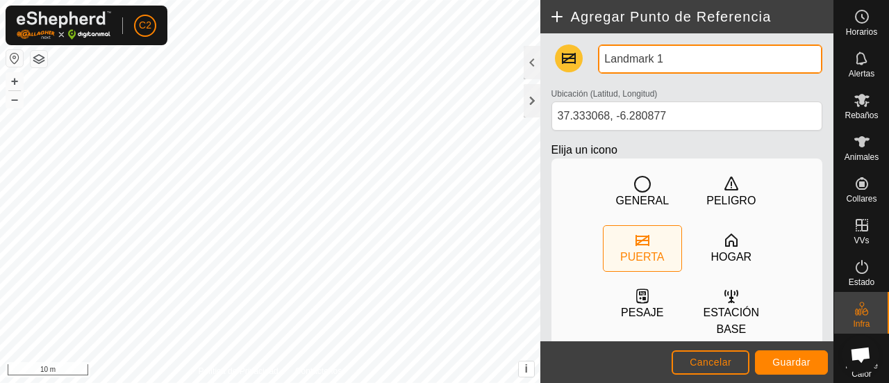
click at [644, 58] on input "Landmark 1" at bounding box center [710, 58] width 224 height 29
click at [674, 60] on input "Landmark 1" at bounding box center [710, 58] width 224 height 29
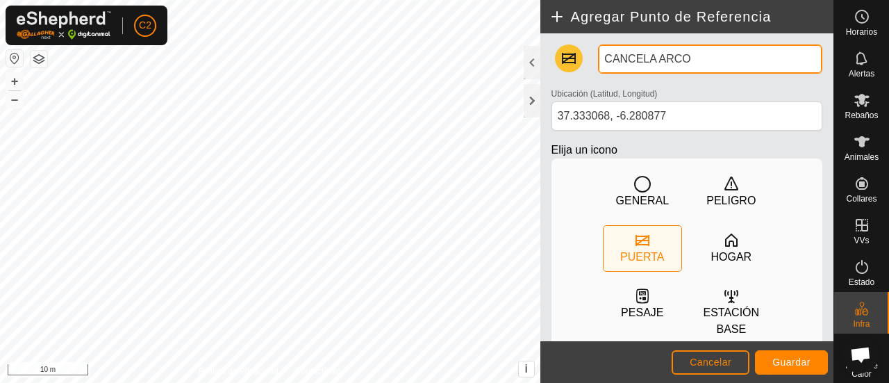
type input "CANCELA ARCO"
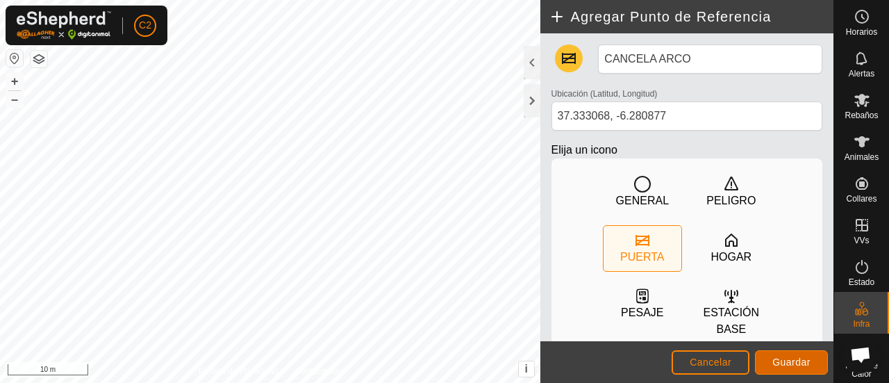
click at [799, 355] on button "Guardar" at bounding box center [791, 362] width 73 height 24
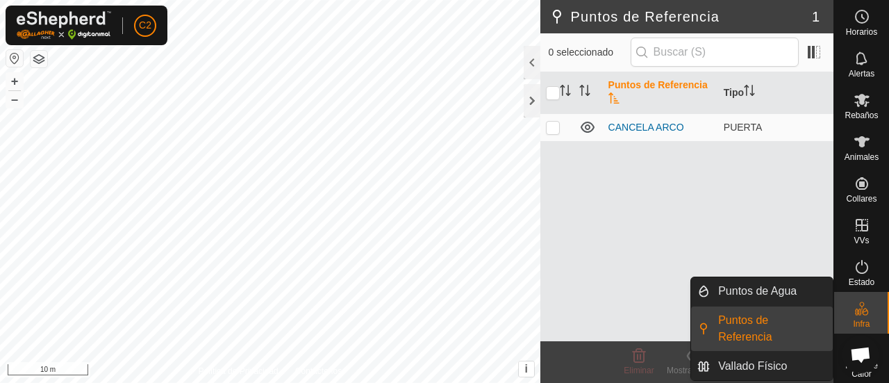
click at [854, 312] on icon at bounding box center [857, 311] width 7 height 7
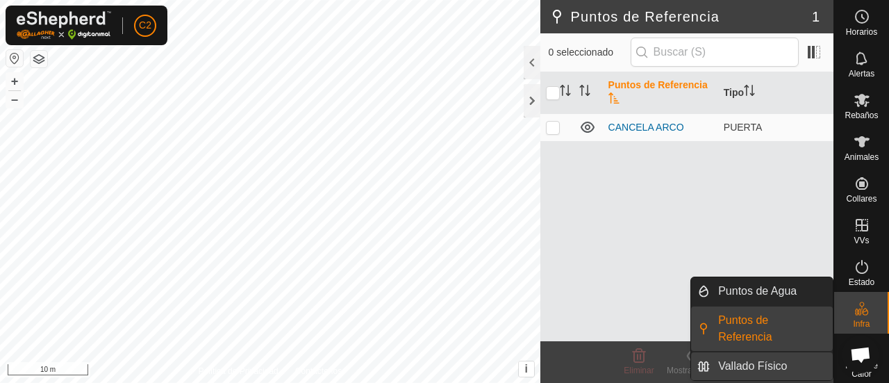
click at [758, 360] on link "Vallado Físico" at bounding box center [771, 366] width 123 height 28
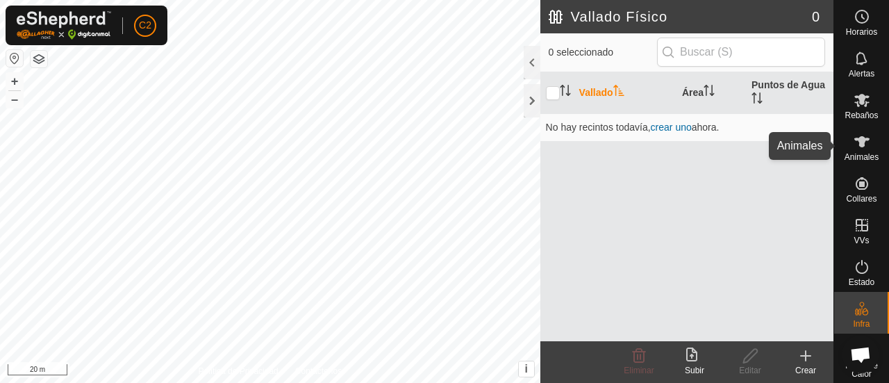
click at [859, 156] on span "Animales" at bounding box center [861, 157] width 34 height 8
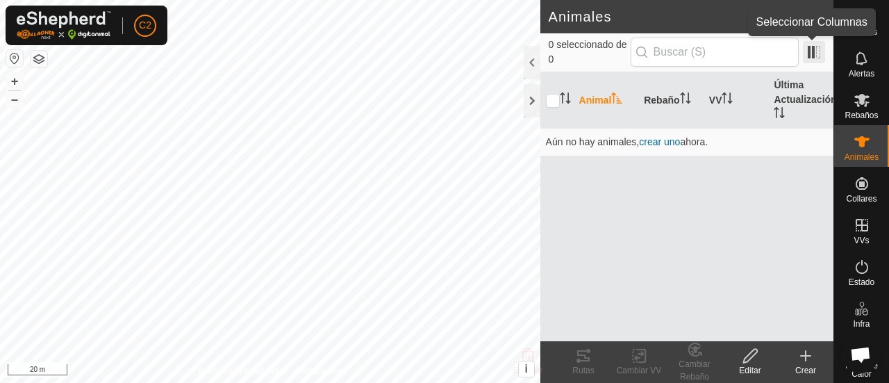
click at [817, 56] on span at bounding box center [814, 52] width 22 height 22
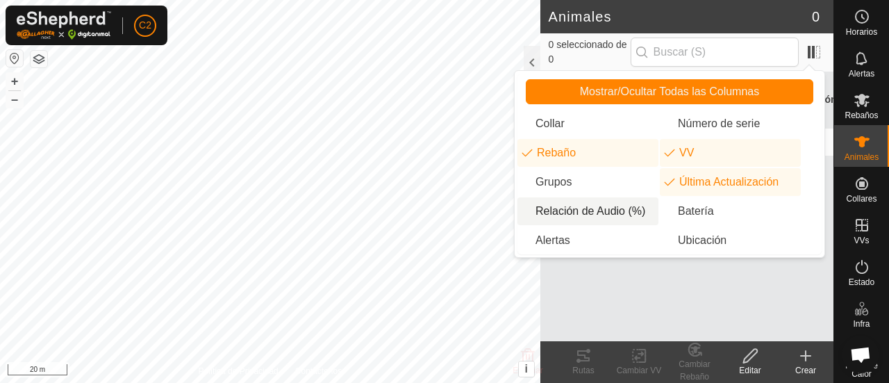
click at [609, 210] on li "Relación de Audio (%)" at bounding box center [587, 211] width 141 height 28
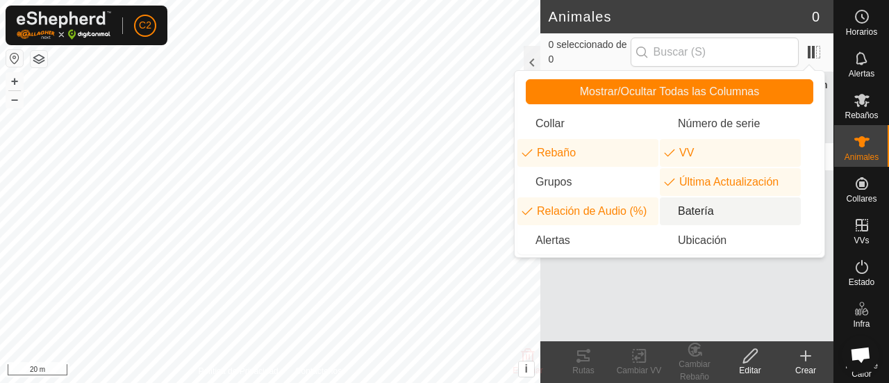
click at [705, 206] on li "Batería" at bounding box center [730, 211] width 141 height 28
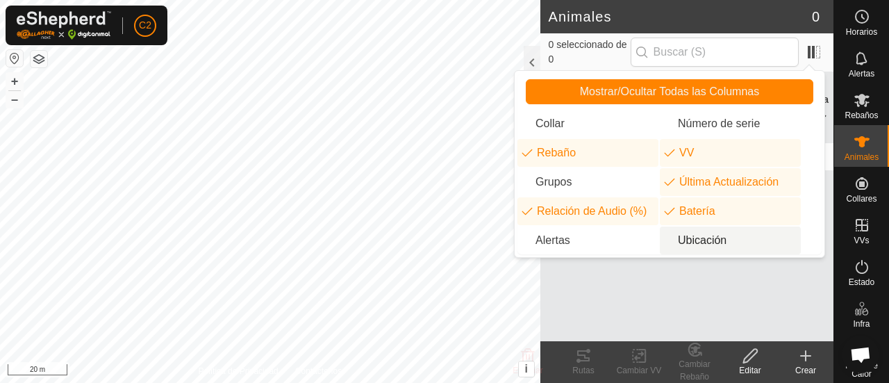
click at [706, 238] on li "Ubicación" at bounding box center [730, 240] width 141 height 28
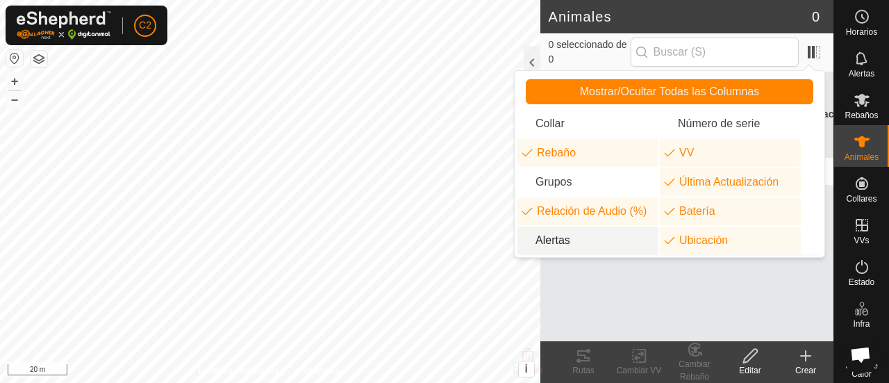
click at [605, 239] on li "Alertas" at bounding box center [587, 240] width 141 height 28
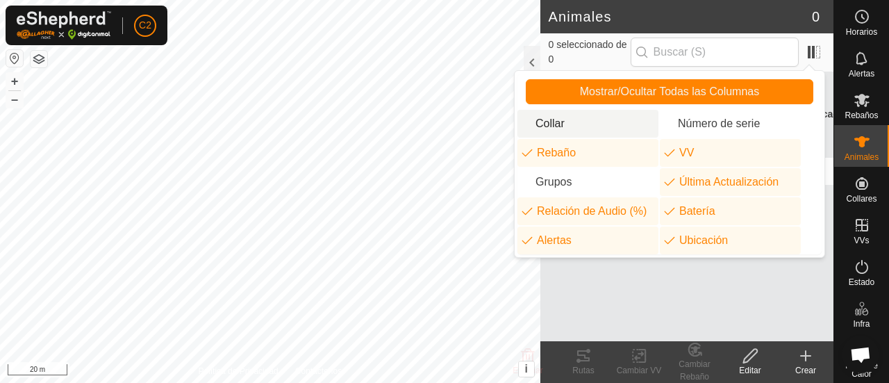
click at [582, 124] on li "Collar" at bounding box center [587, 124] width 141 height 28
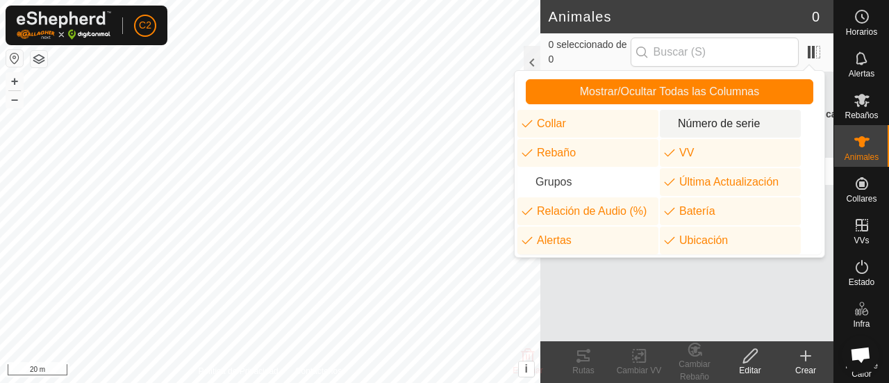
click at [670, 124] on li "Número de serie" at bounding box center [730, 124] width 141 height 28
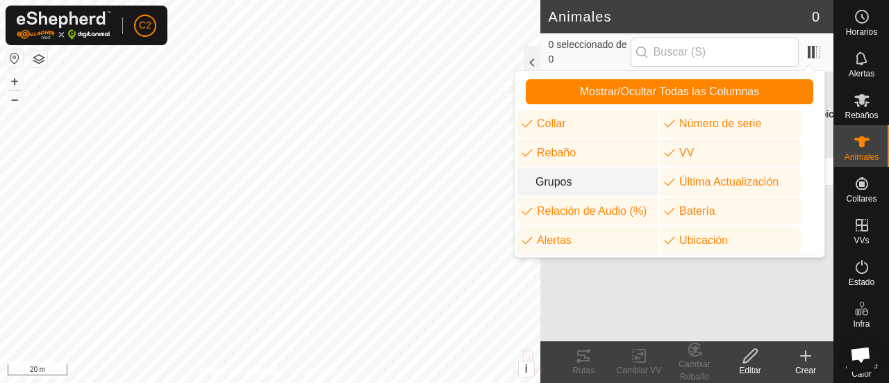
click at [632, 176] on li "Grupos" at bounding box center [587, 182] width 141 height 28
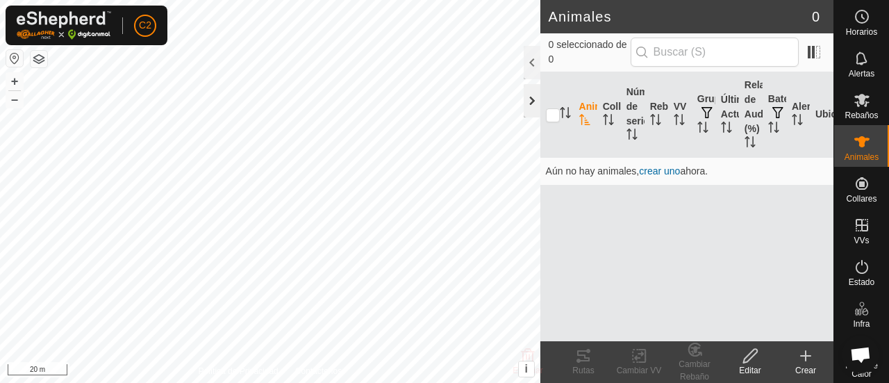
click at [533, 112] on div at bounding box center [532, 100] width 17 height 33
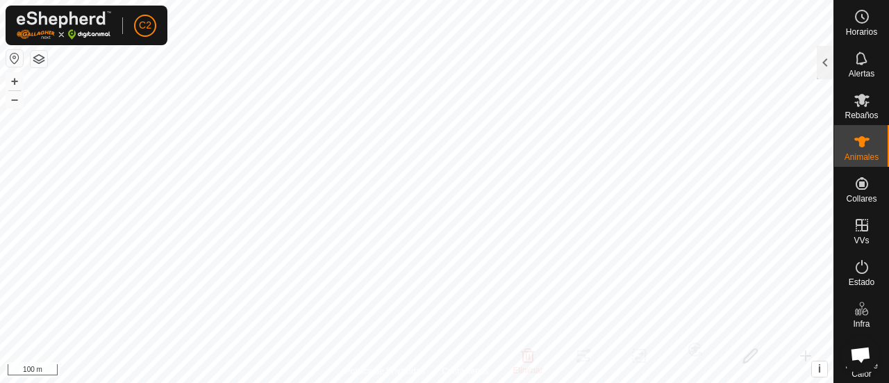
click at [589, 0] on html "C2 Horarios Alertas Rebaños Animales Collares VVs Estado Infra Mapa de Calor Ay…" at bounding box center [444, 191] width 889 height 383
click at [544, 0] on html "C2 Horarios Alertas Rebaños Animales Collares VVs Estado Infra Mapa de Calor Ay…" at bounding box center [444, 191] width 889 height 383
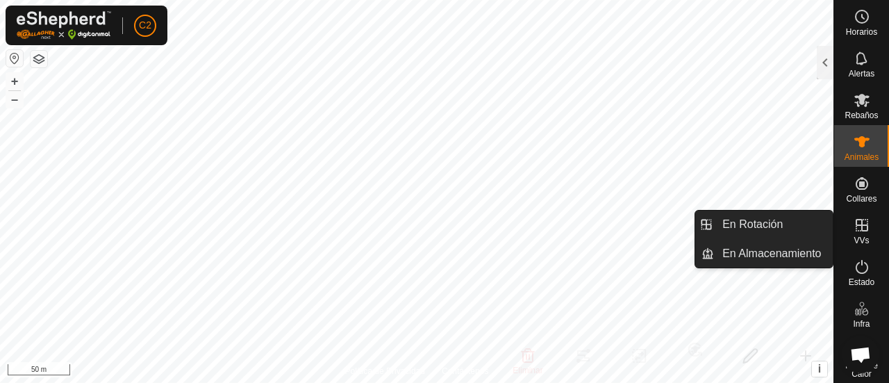
click at [866, 221] on es-virtualpaddocks-svg-icon at bounding box center [861, 225] width 25 height 22
click at [783, 221] on link "En Rotación" at bounding box center [773, 224] width 119 height 28
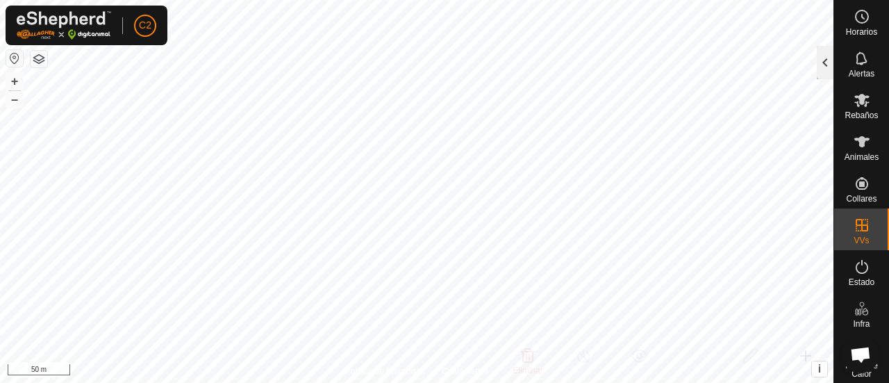
click at [827, 65] on div at bounding box center [825, 62] width 17 height 33
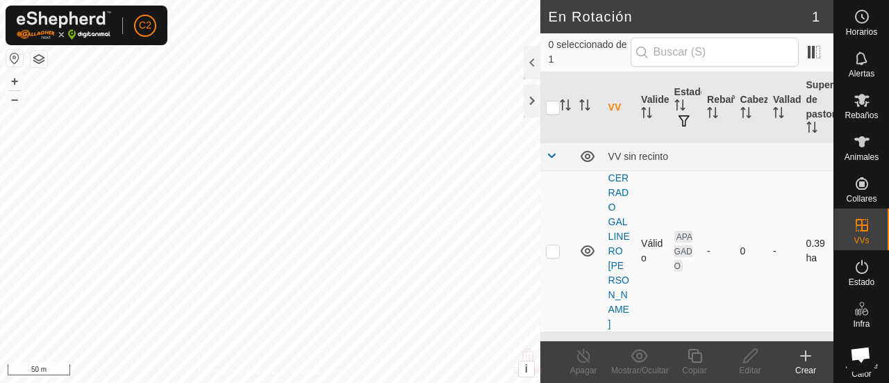
scroll to position [33, 0]
click at [814, 59] on span at bounding box center [814, 52] width 22 height 22
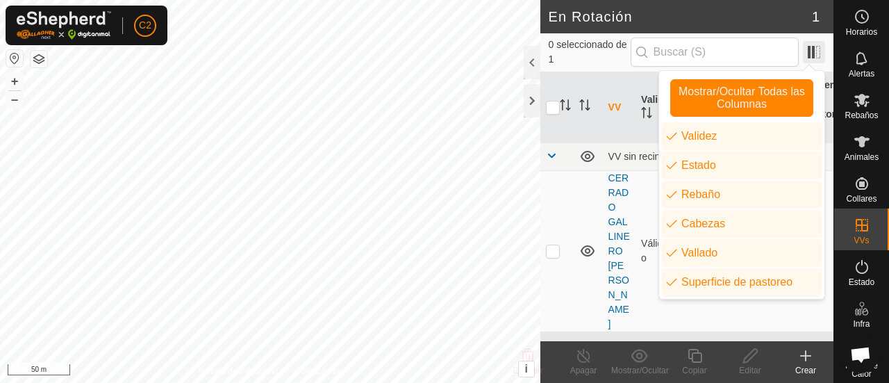
click at [814, 59] on span at bounding box center [814, 52] width 22 height 22
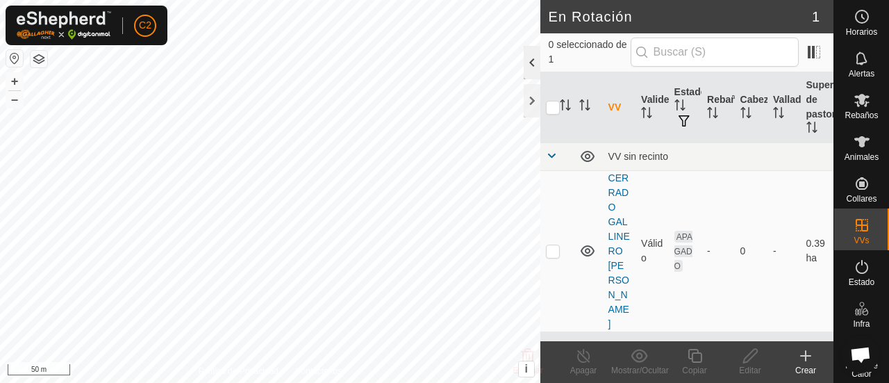
click at [526, 58] on div at bounding box center [532, 62] width 17 height 33
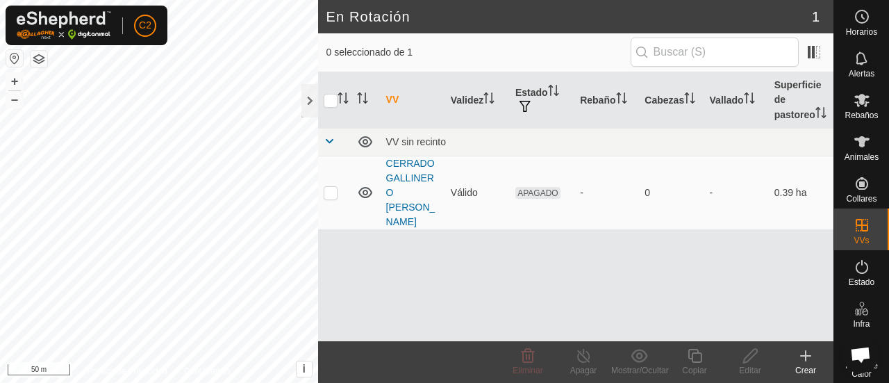
scroll to position [0, 0]
click at [328, 146] on span at bounding box center [329, 140] width 11 height 11
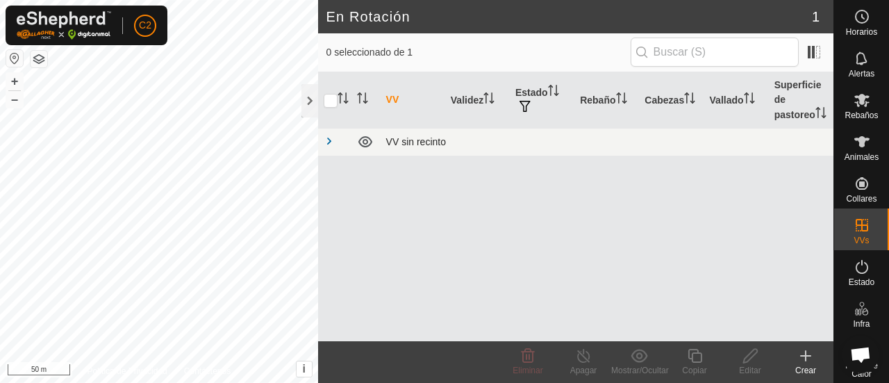
click at [328, 146] on span at bounding box center [329, 140] width 11 height 11
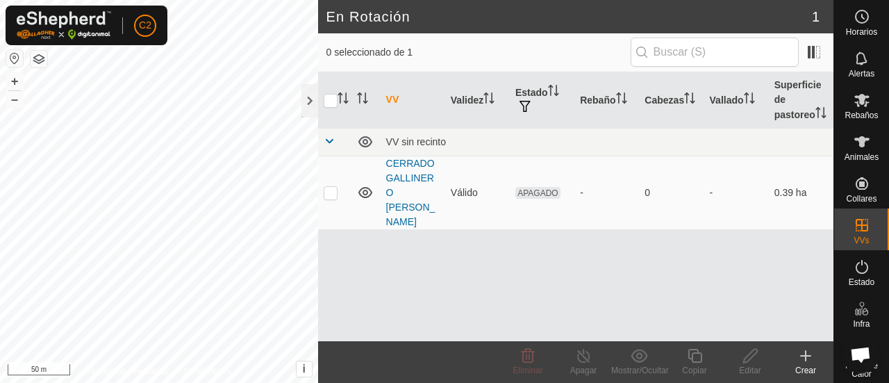
click at [801, 352] on icon at bounding box center [805, 355] width 17 height 17
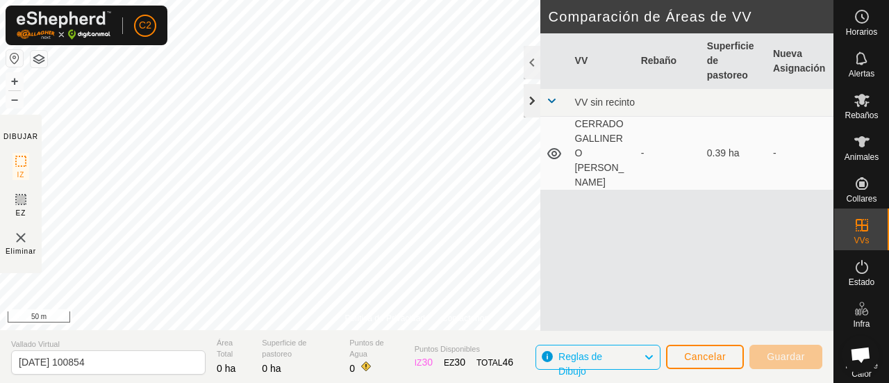
click at [534, 102] on div at bounding box center [532, 100] width 17 height 33
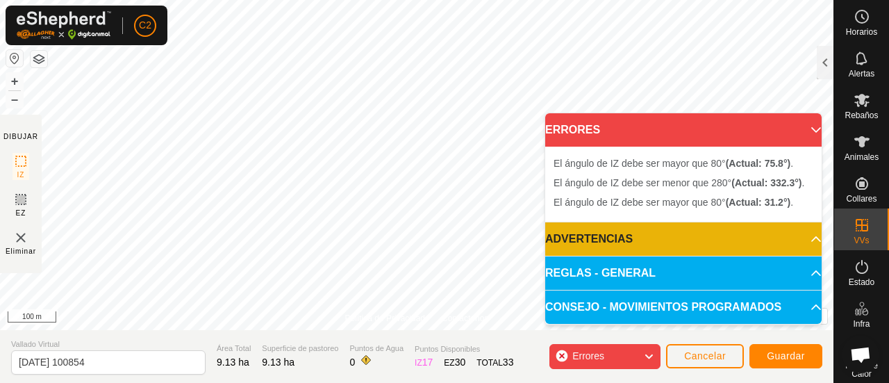
click at [808, 130] on p-accordion-header "ERRORES" at bounding box center [683, 129] width 276 height 33
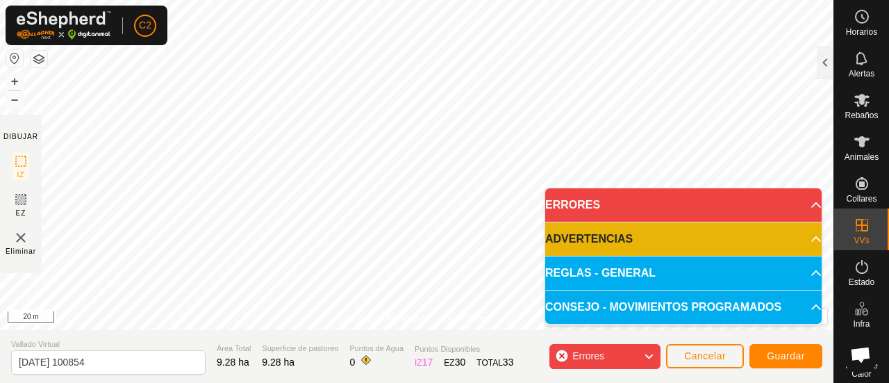
click at [730, 382] on html "C2 Horarios Alertas Rebaños Animales Collares VVs Estado Infra Mapa de Calor Ay…" at bounding box center [444, 191] width 889 height 383
click at [757, 0] on html "C2 Horarios Alertas Rebaños Animales Collares VVs Estado Infra Mapa de Calor Ay…" at bounding box center [444, 191] width 889 height 383
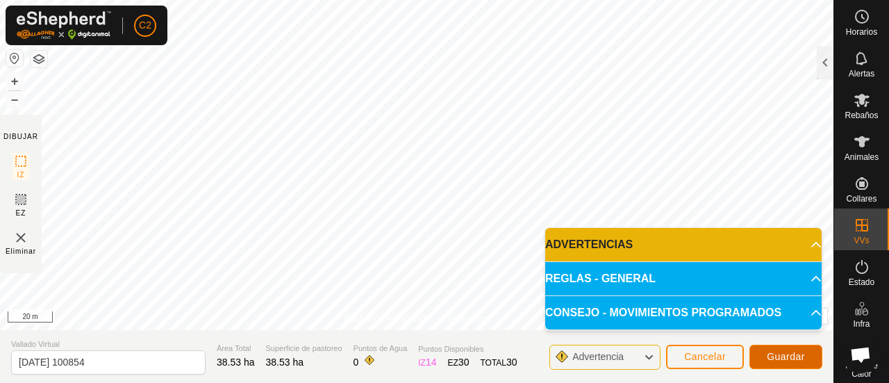
click at [775, 363] on button "Guardar" at bounding box center [785, 356] width 73 height 24
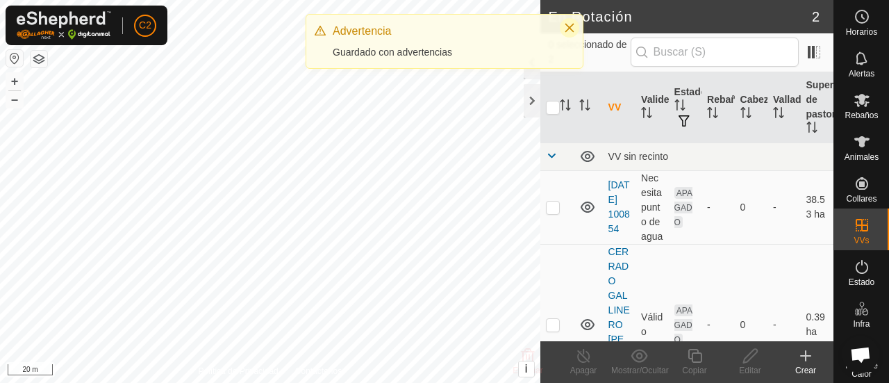
click at [570, 28] on icon "Close" at bounding box center [569, 28] width 9 height 9
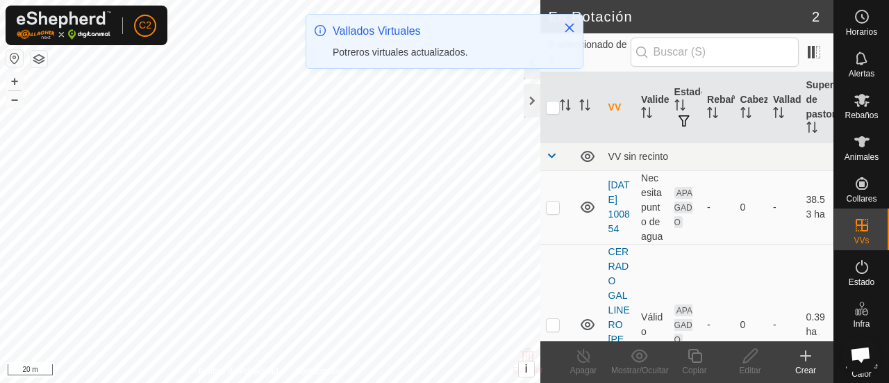
click at [612, 212] on link "2025-10-07 100854" at bounding box center [619, 206] width 22 height 55
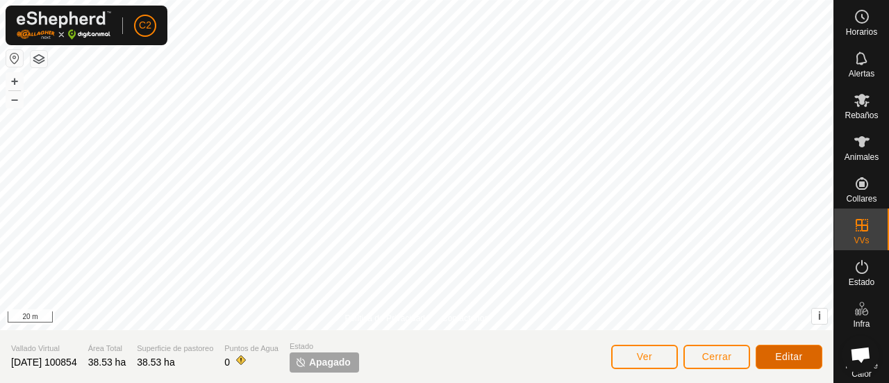
click at [778, 353] on span "Editar" at bounding box center [789, 356] width 28 height 11
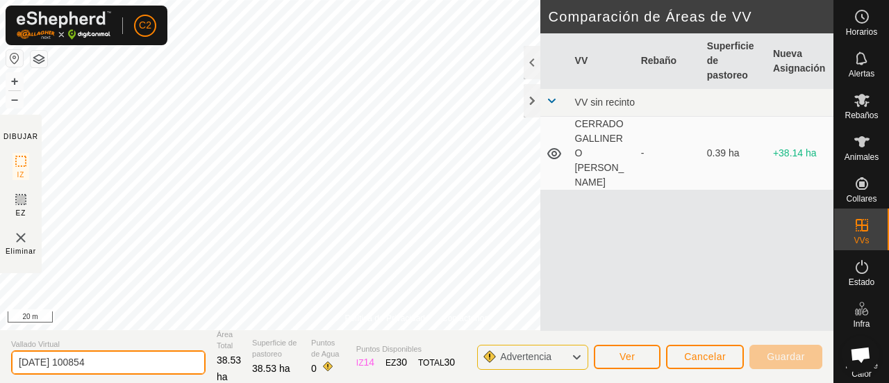
click at [71, 359] on input "2025-10-07 100854" at bounding box center [108, 362] width 194 height 24
type input "COLINA"
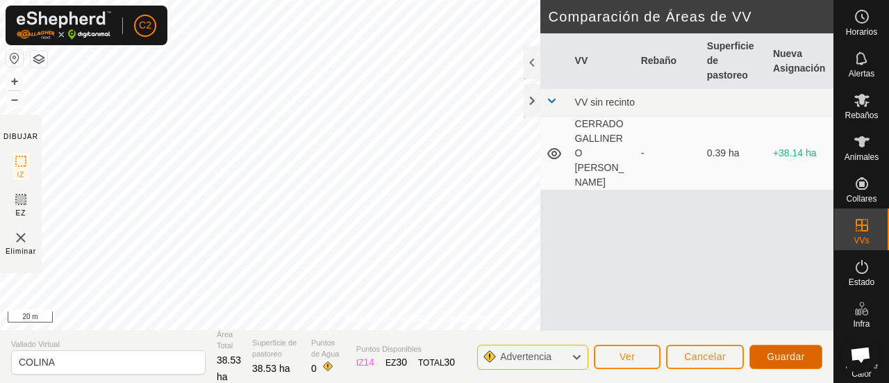
click at [762, 346] on button "Guardar" at bounding box center [785, 356] width 73 height 24
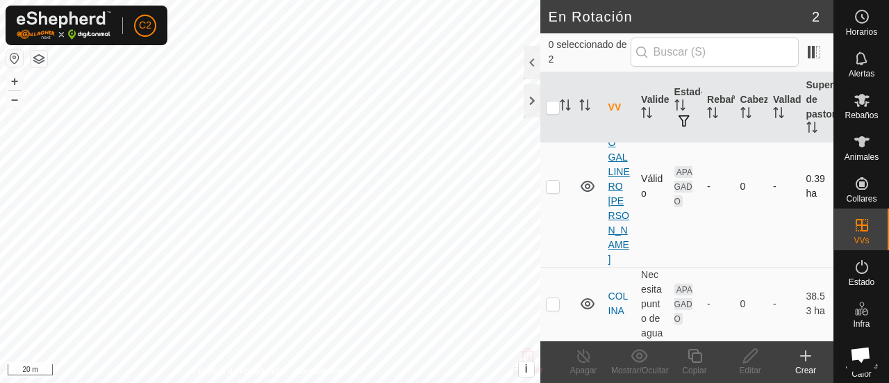
scroll to position [112, 0]
click at [626, 198] on link "CERRADO GALLINERO [PERSON_NAME] [PERSON_NAME]" at bounding box center [619, 186] width 22 height 157
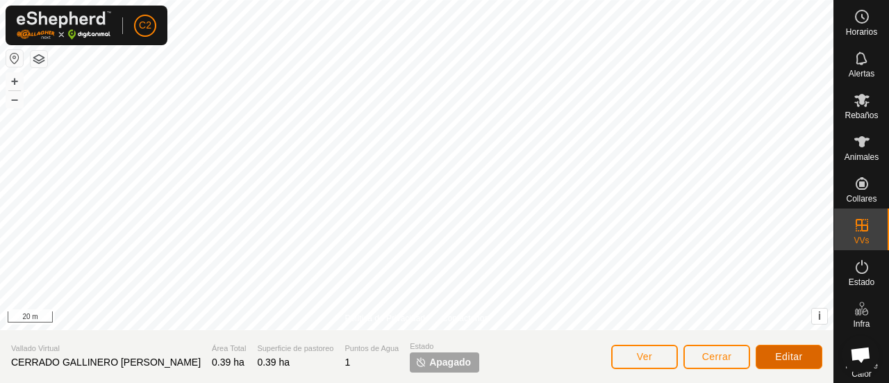
click at [773, 351] on button "Editar" at bounding box center [788, 356] width 67 height 24
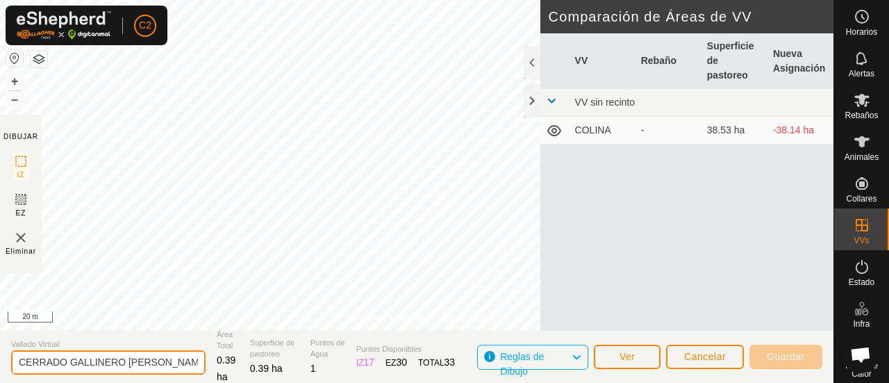
click at [185, 364] on input "CERRADO GALLINERO [PERSON_NAME] [PERSON_NAME]" at bounding box center [108, 362] width 194 height 24
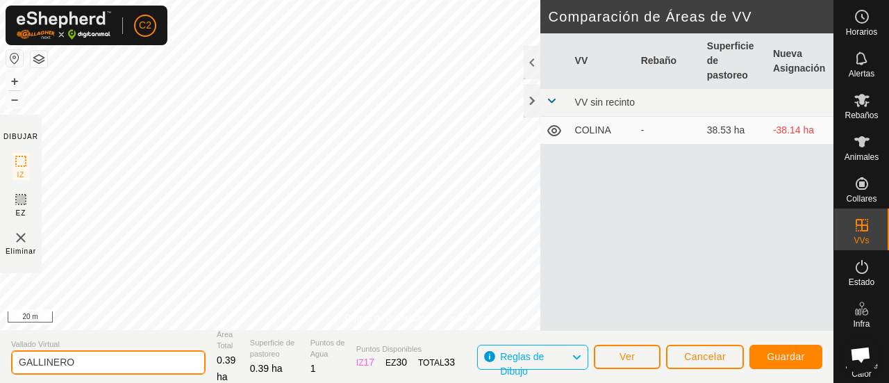
type input "GALLINERO"
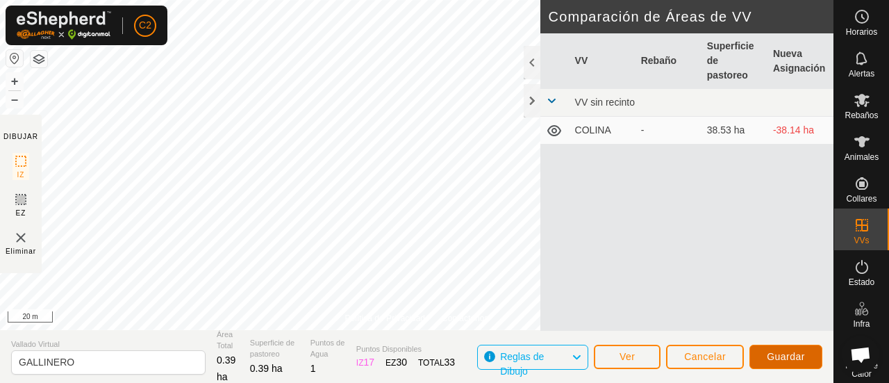
click at [798, 358] on span "Guardar" at bounding box center [786, 356] width 38 height 11
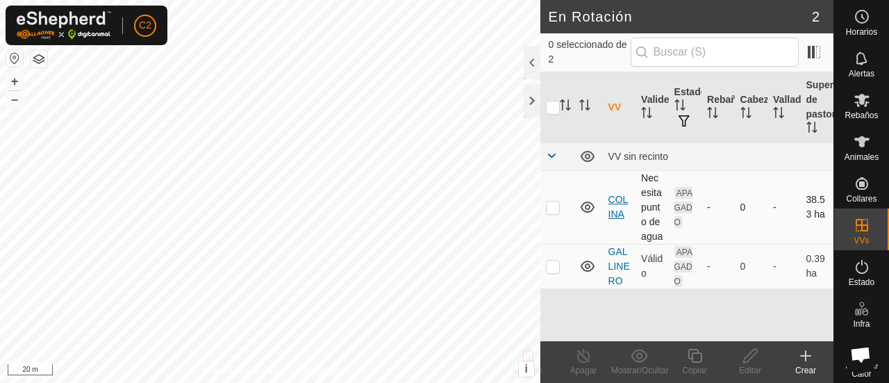
click at [617, 202] on link "COLINA" at bounding box center [618, 207] width 20 height 26
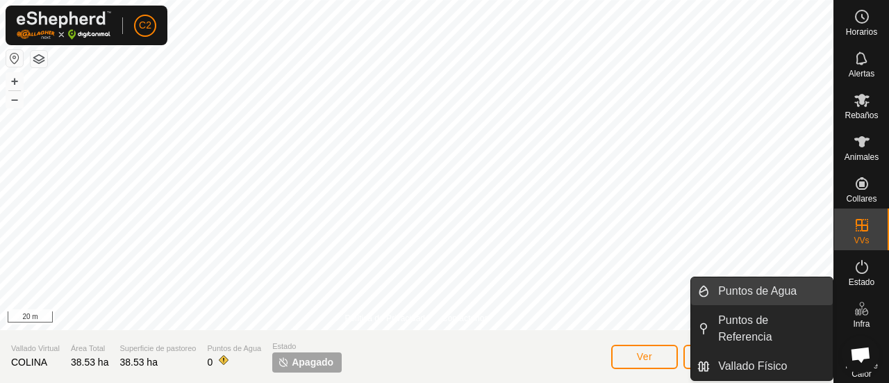
click at [771, 290] on link "Puntos de Agua" at bounding box center [771, 291] width 123 height 28
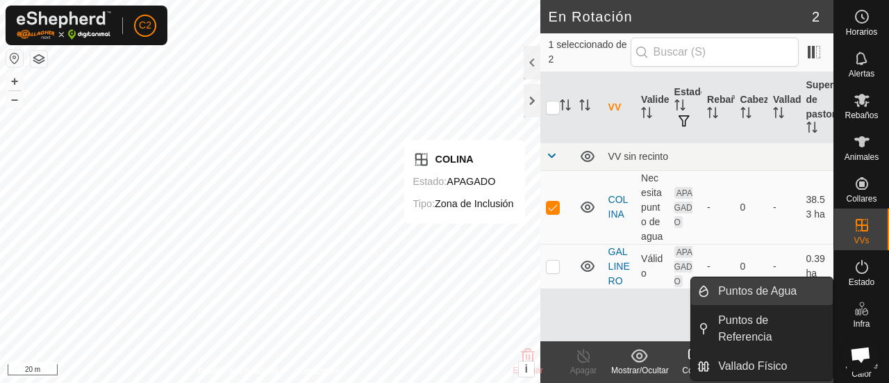
click at [784, 283] on link "Puntos de Agua" at bounding box center [771, 291] width 123 height 28
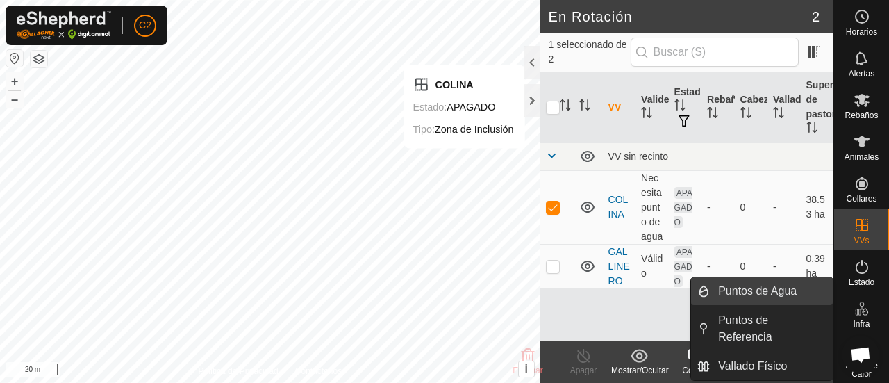
click at [780, 294] on link "Puntos de Agua" at bounding box center [771, 291] width 123 height 28
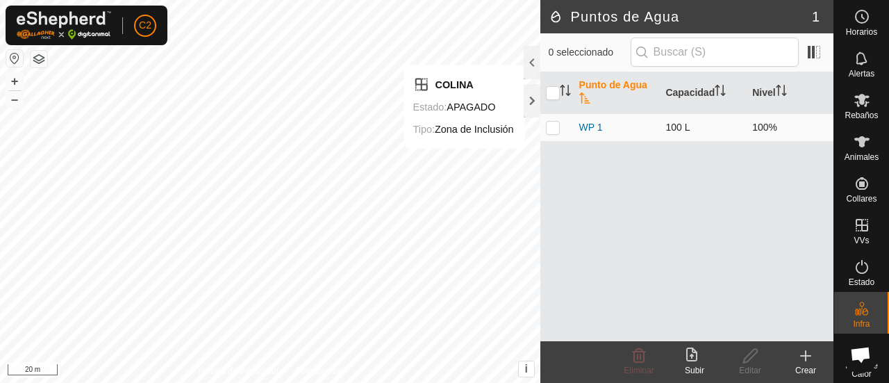
click at [548, 124] on p-checkbox at bounding box center [553, 127] width 14 height 11
checkbox input "true"
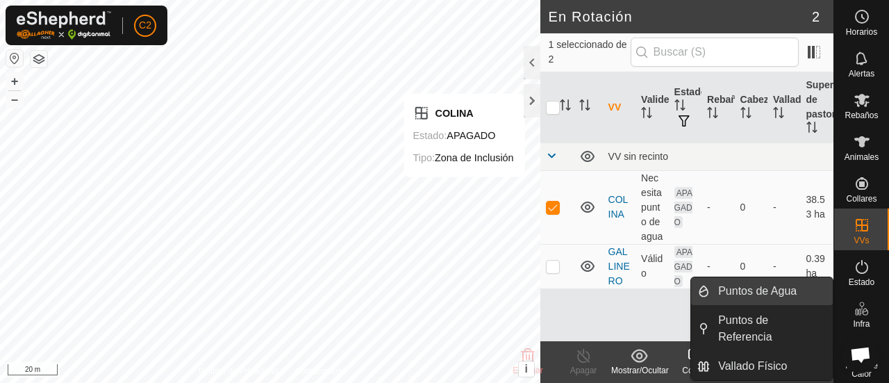
click at [762, 292] on link "Puntos de Agua" at bounding box center [771, 291] width 123 height 28
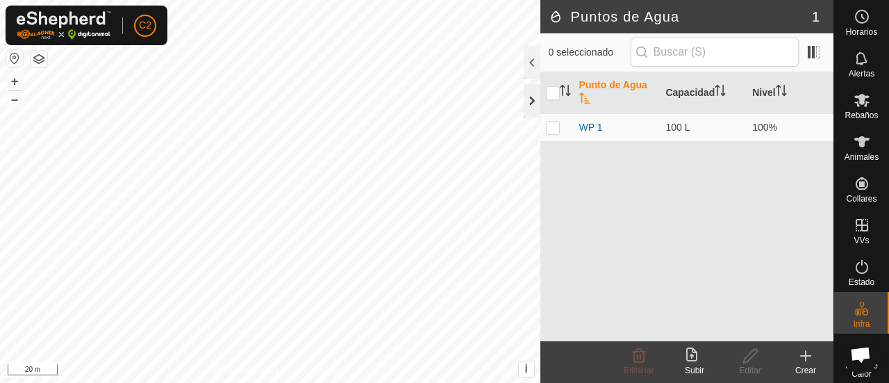
click at [528, 102] on div at bounding box center [532, 100] width 17 height 33
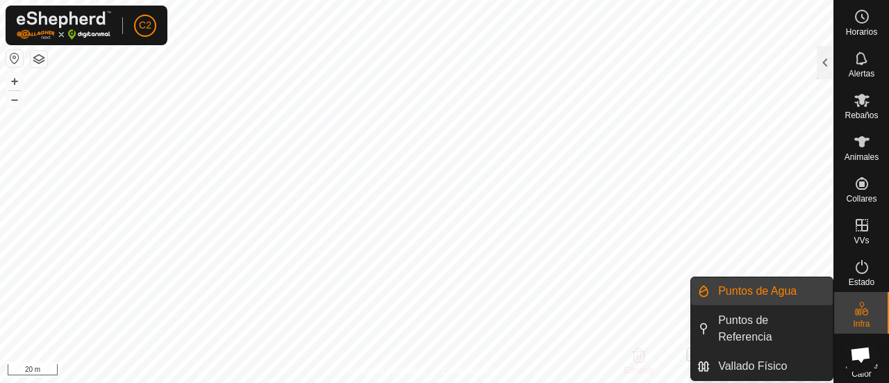
click at [789, 290] on link "Puntos de Agua" at bounding box center [771, 291] width 123 height 28
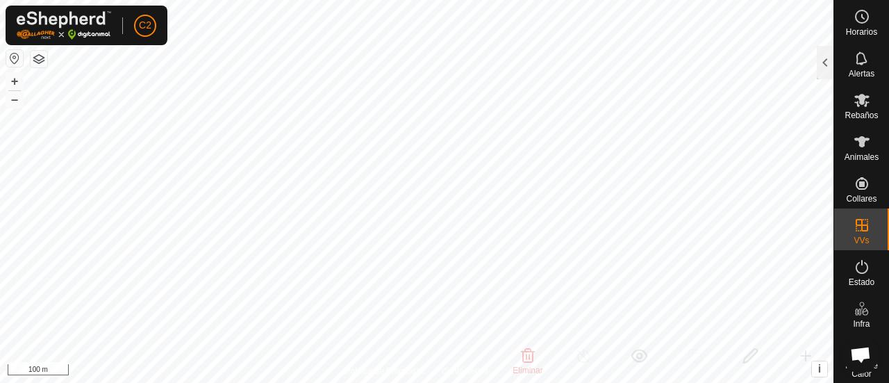
checkbox input "false"
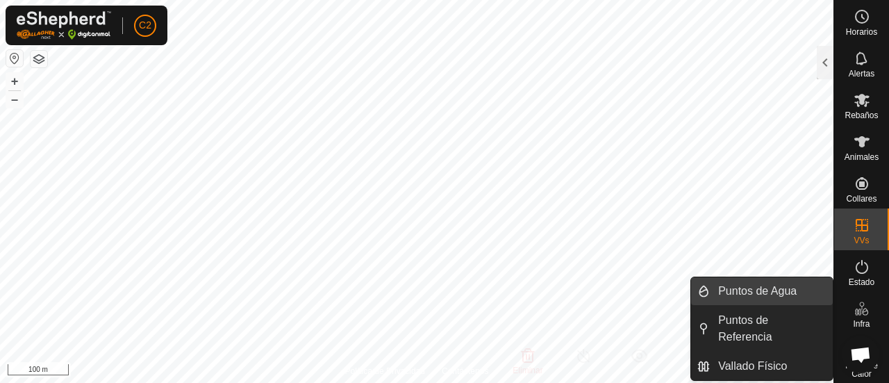
click at [787, 281] on link "Puntos de Agua" at bounding box center [771, 291] width 123 height 28
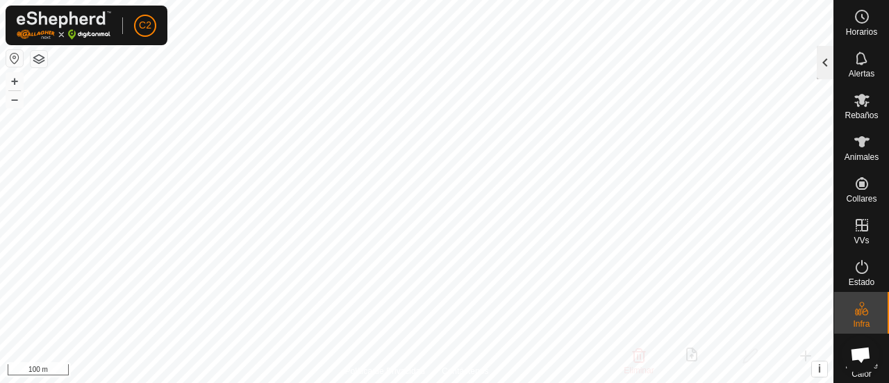
click at [828, 70] on div at bounding box center [825, 62] width 17 height 33
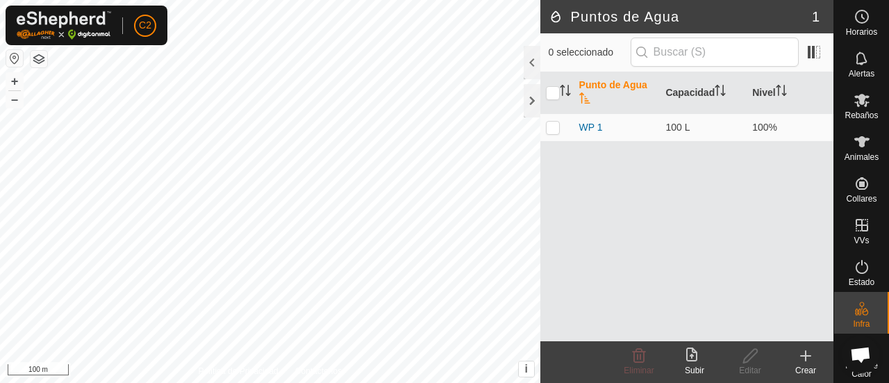
click at [805, 349] on icon at bounding box center [805, 355] width 17 height 17
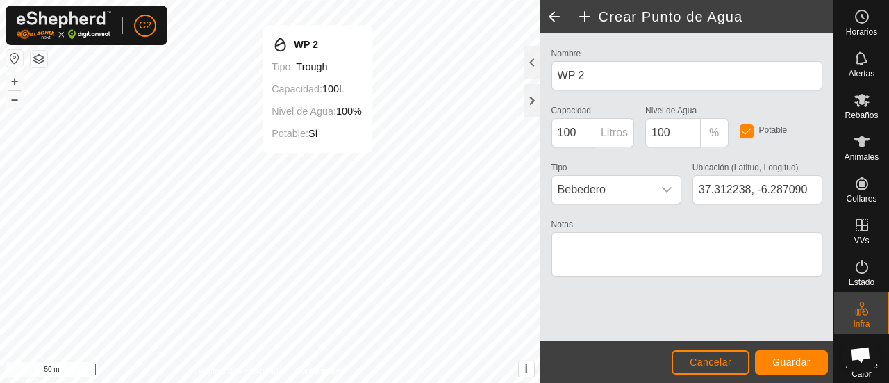
type input "37.312234, -6.287084"
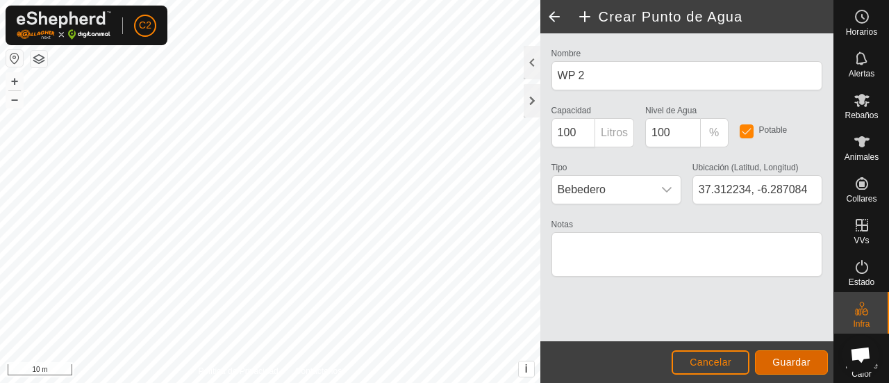
click at [804, 368] on button "Guardar" at bounding box center [791, 362] width 73 height 24
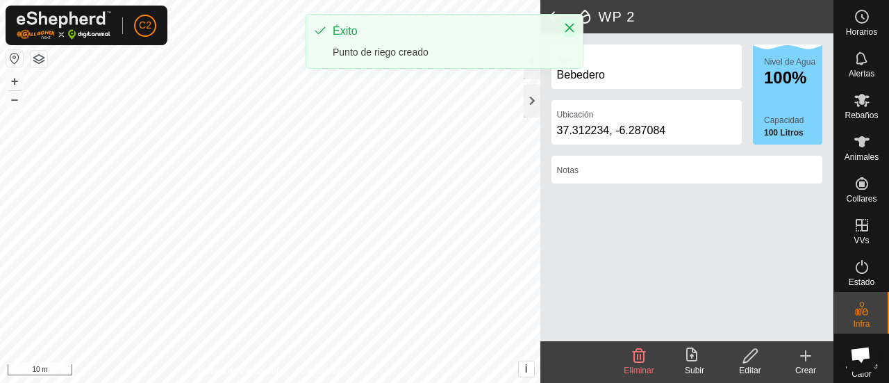
click at [573, 29] on icon "Close" at bounding box center [569, 27] width 11 height 11
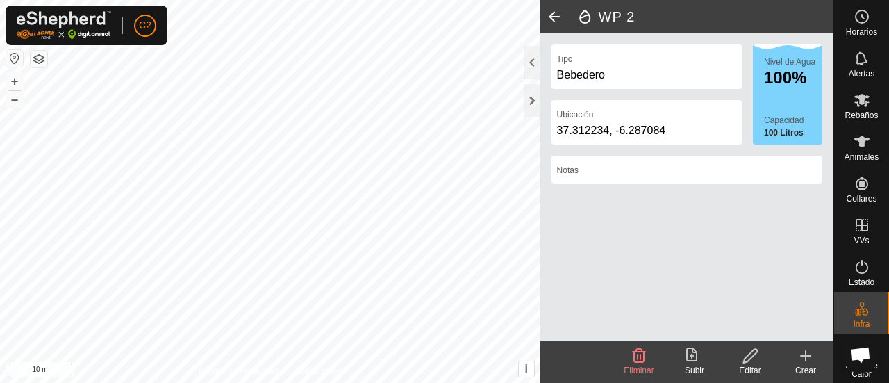
click at [553, 17] on span at bounding box center [554, 16] width 28 height 33
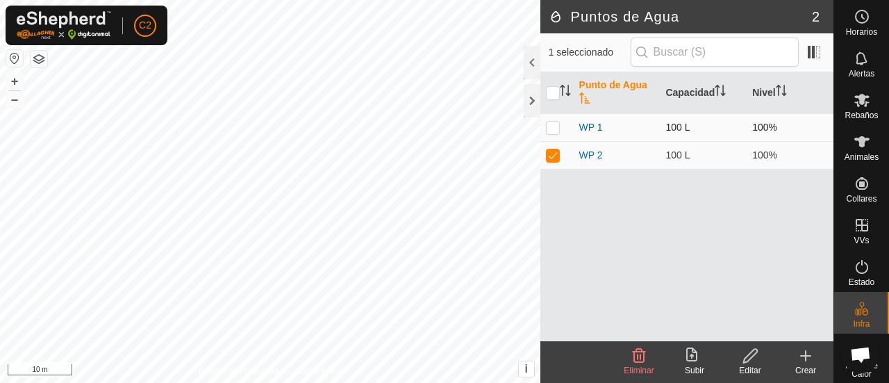
click at [553, 129] on p-checkbox at bounding box center [553, 127] width 14 height 11
checkbox input "true"
click at [553, 129] on p-checkbox at bounding box center [553, 127] width 14 height 11
checkbox input "false"
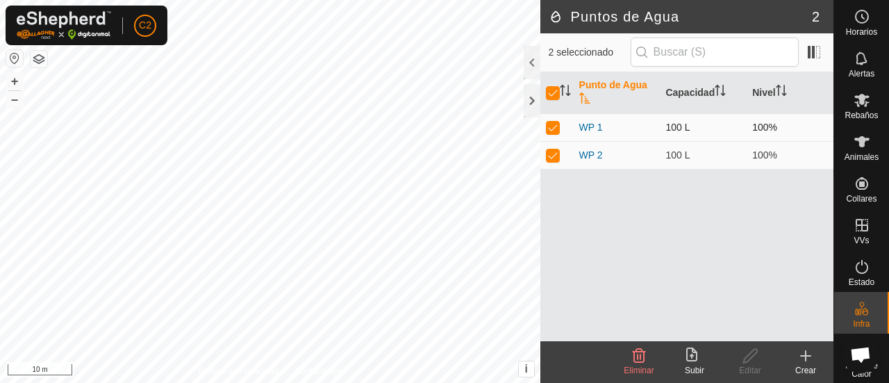
checkbox input "false"
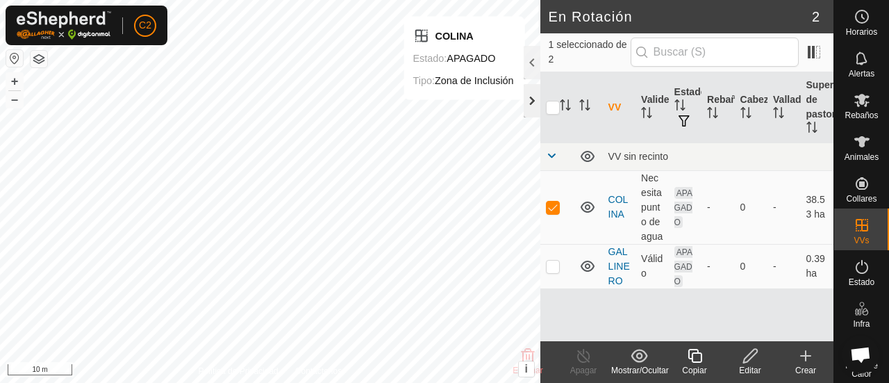
click at [534, 106] on div at bounding box center [532, 100] width 17 height 33
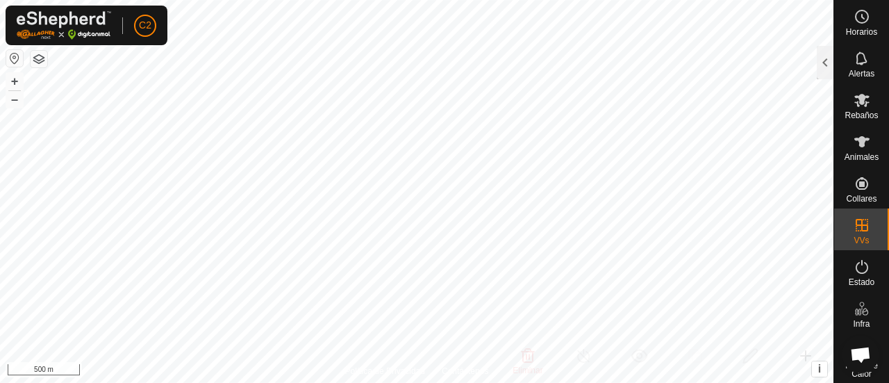
click at [663, 0] on html "C2 Horarios Alertas Rebaños Animales Collares VVs Estado Infra Mapa de Calor Ay…" at bounding box center [444, 191] width 889 height 383
checkbox input "true"
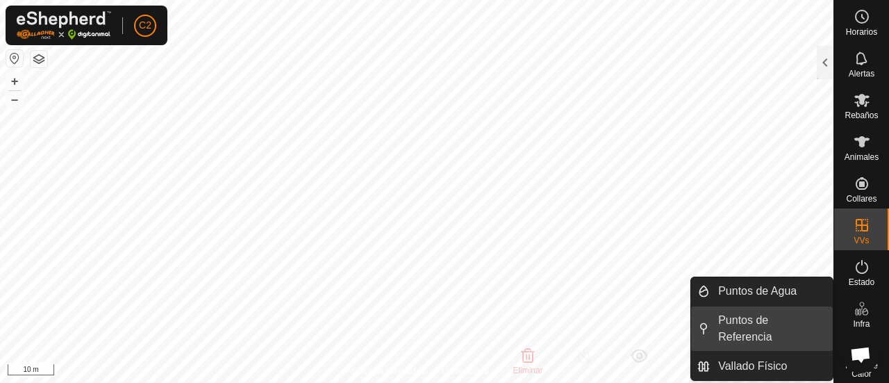
click at [765, 315] on link "Puntos de Referencia" at bounding box center [771, 328] width 123 height 44
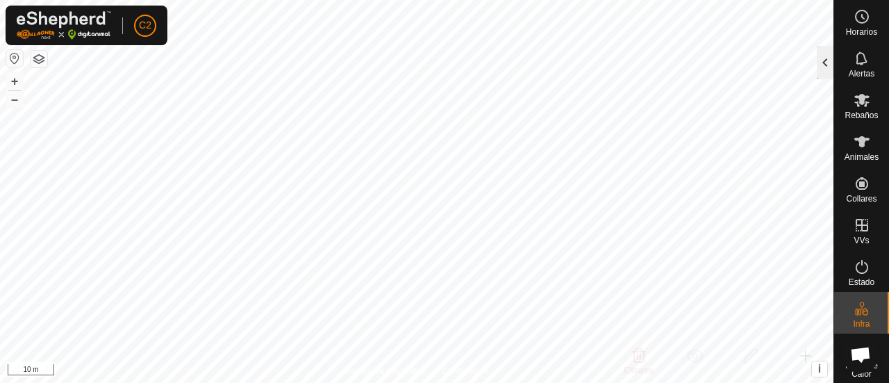
click at [824, 63] on div at bounding box center [825, 62] width 17 height 33
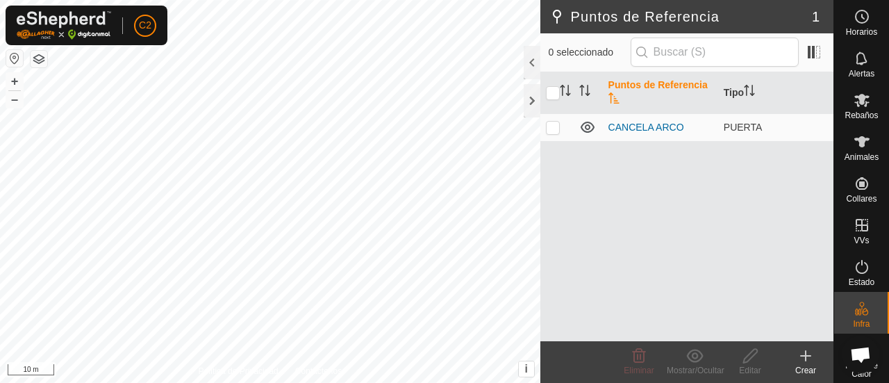
click at [803, 358] on icon at bounding box center [805, 355] width 17 height 17
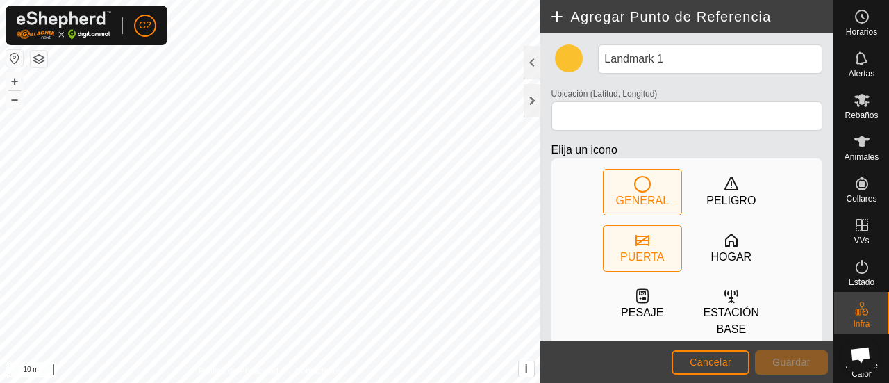
click at [629, 251] on div "PUERTA" at bounding box center [642, 257] width 44 height 17
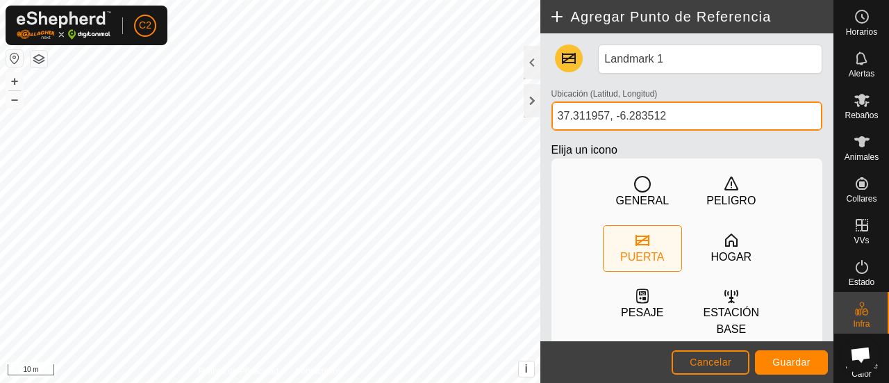
click at [614, 122] on input "37.311957, -6.283512" at bounding box center [686, 115] width 271 height 29
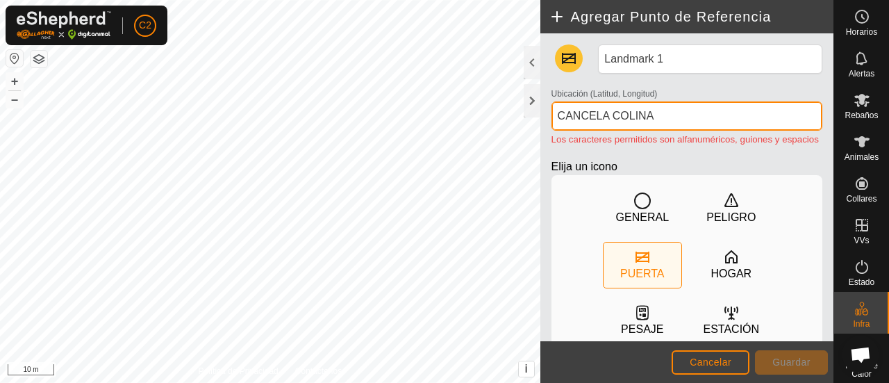
click at [755, 117] on input "CANCELA COLINA" at bounding box center [686, 115] width 271 height 29
type input "C"
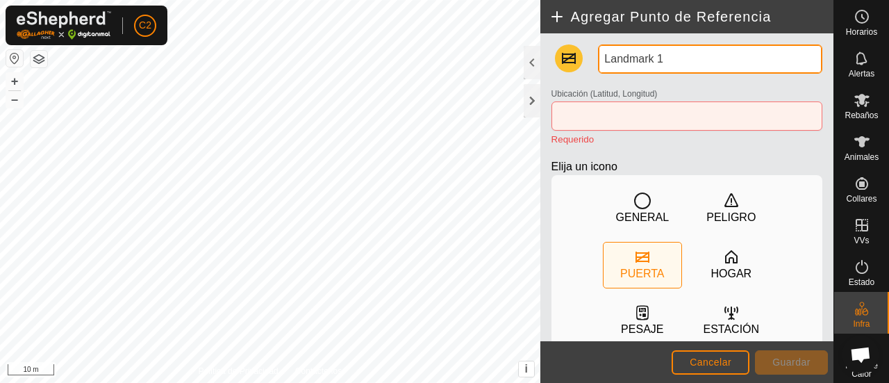
click at [742, 60] on input "Landmark 1" at bounding box center [710, 58] width 224 height 29
type input "CANCELA COLINA"
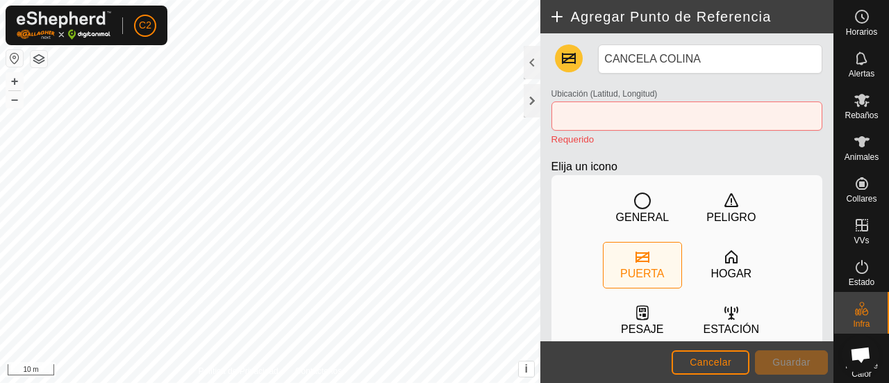
click at [640, 271] on div "PUERTA" at bounding box center [642, 273] width 44 height 17
click at [706, 372] on button "Cancelar" at bounding box center [710, 362] width 78 height 24
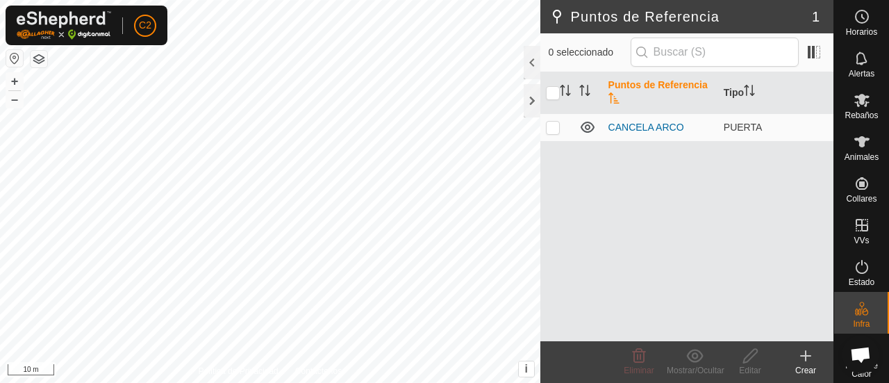
click at [804, 366] on div "Crear" at bounding box center [806, 370] width 56 height 12
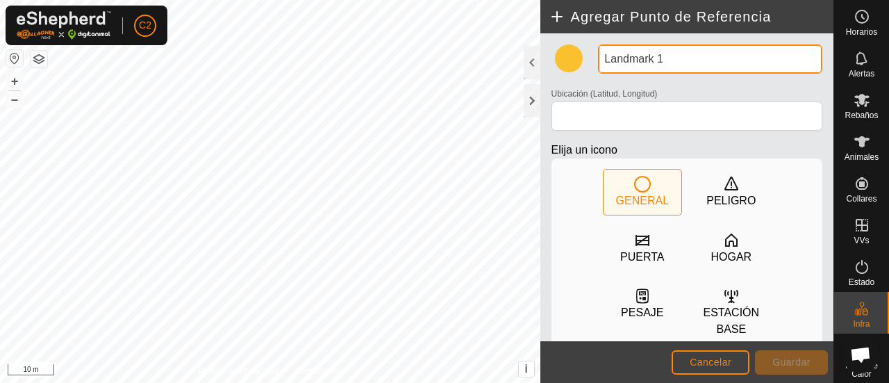
click at [754, 47] on input "Landmark 1" at bounding box center [710, 58] width 224 height 29
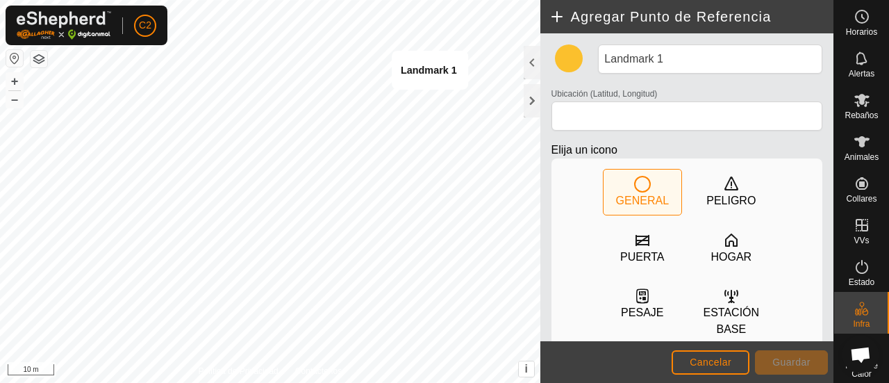
type input "37.311946, -6.283522"
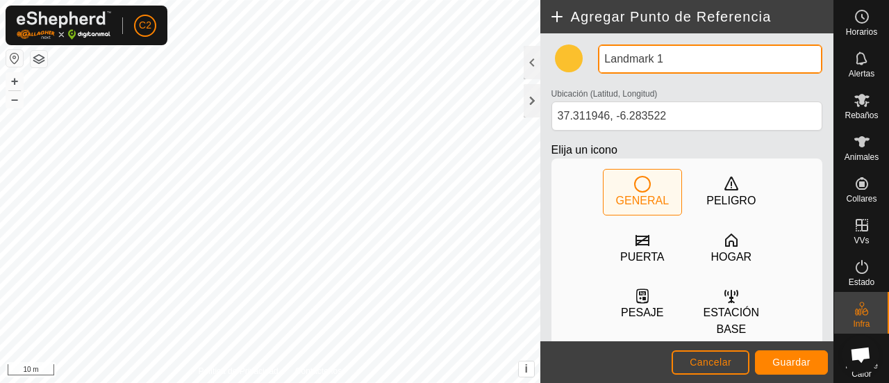
click at [621, 60] on input "Landmark 1" at bounding box center [710, 58] width 224 height 29
type input "CANCELA COLINA"
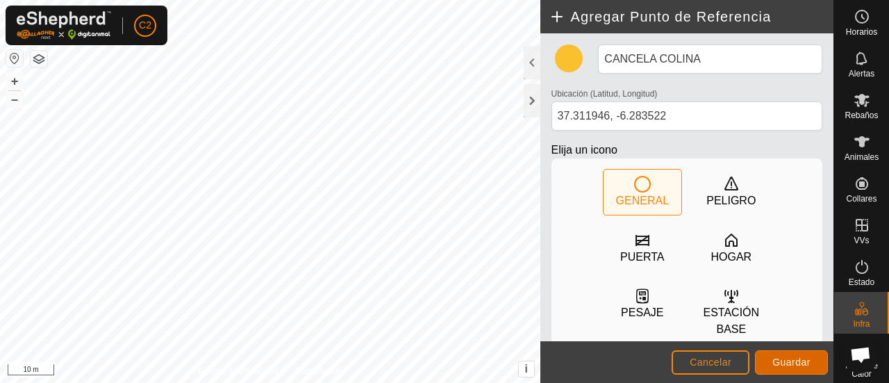
click at [782, 362] on span "Guardar" at bounding box center [791, 361] width 38 height 11
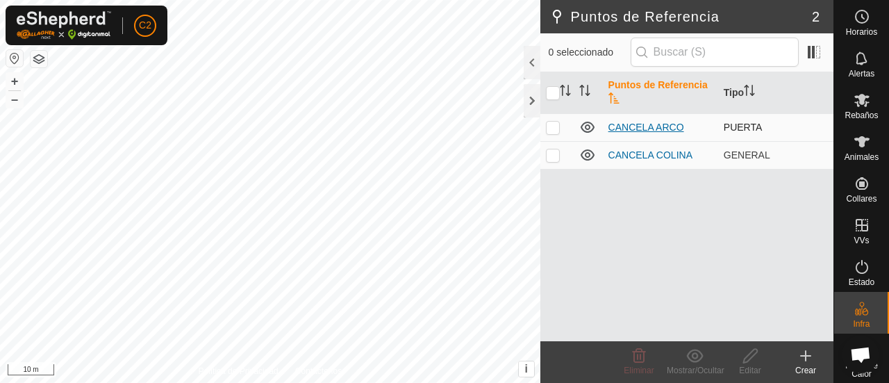
click at [618, 127] on link "CANCELA ARCO" at bounding box center [646, 127] width 76 height 11
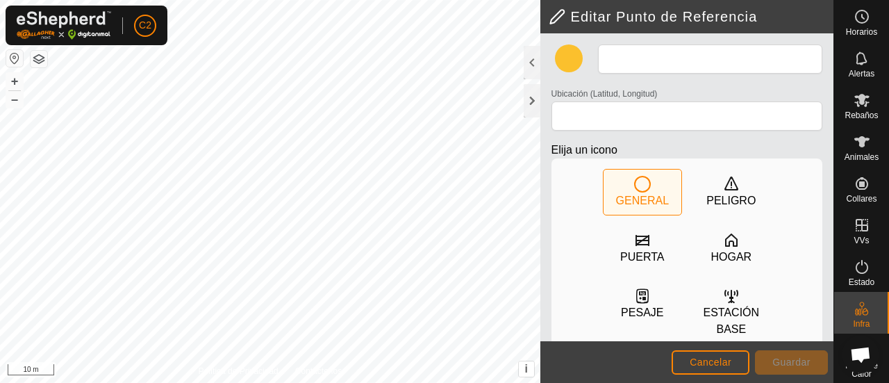
type input "CANCELA ARCO"
type input "37.333068, -6.280877"
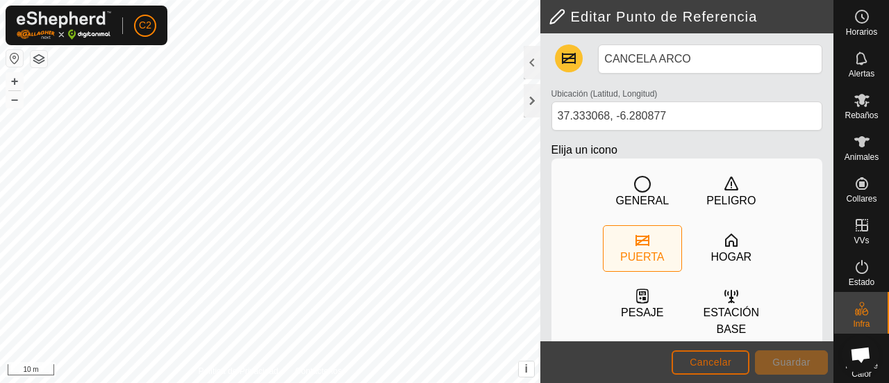
click at [692, 363] on span "Cancelar" at bounding box center [710, 361] width 42 height 11
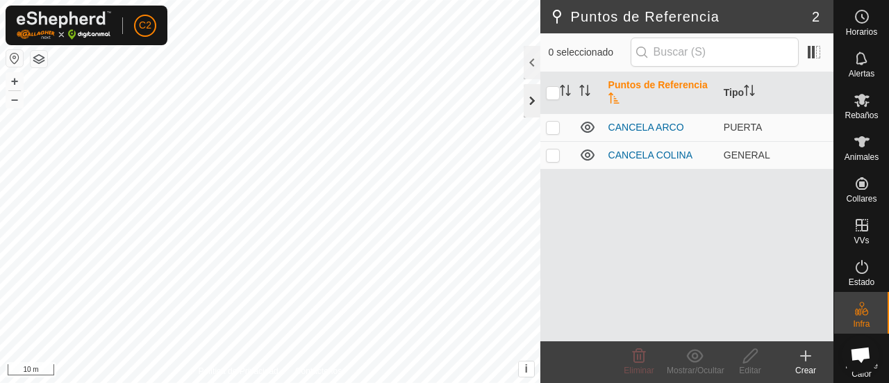
click at [528, 92] on div at bounding box center [532, 100] width 17 height 33
